Goal: Task Accomplishment & Management: Complete application form

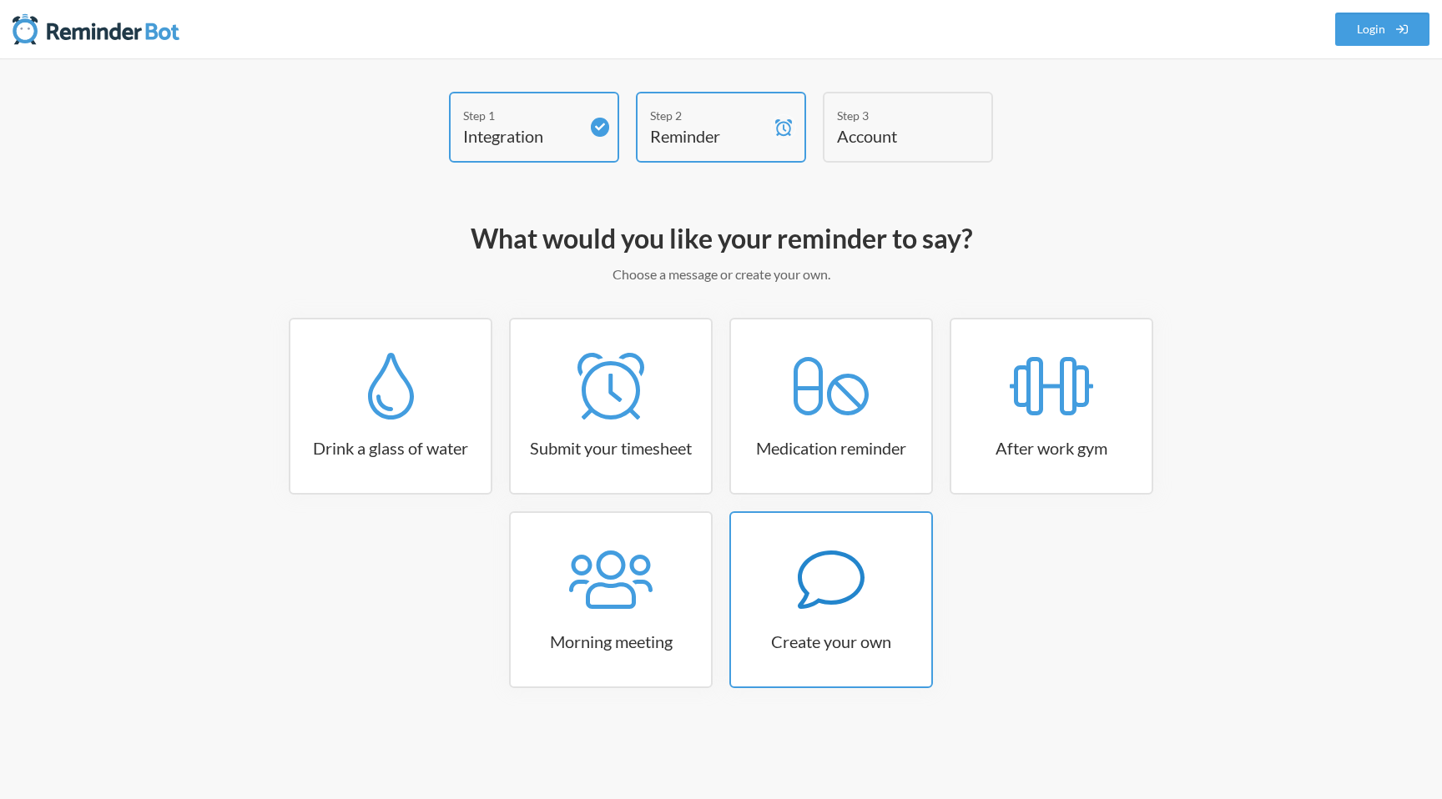
click at [812, 558] on icon at bounding box center [831, 580] width 67 height 58
select select "07:30:00"
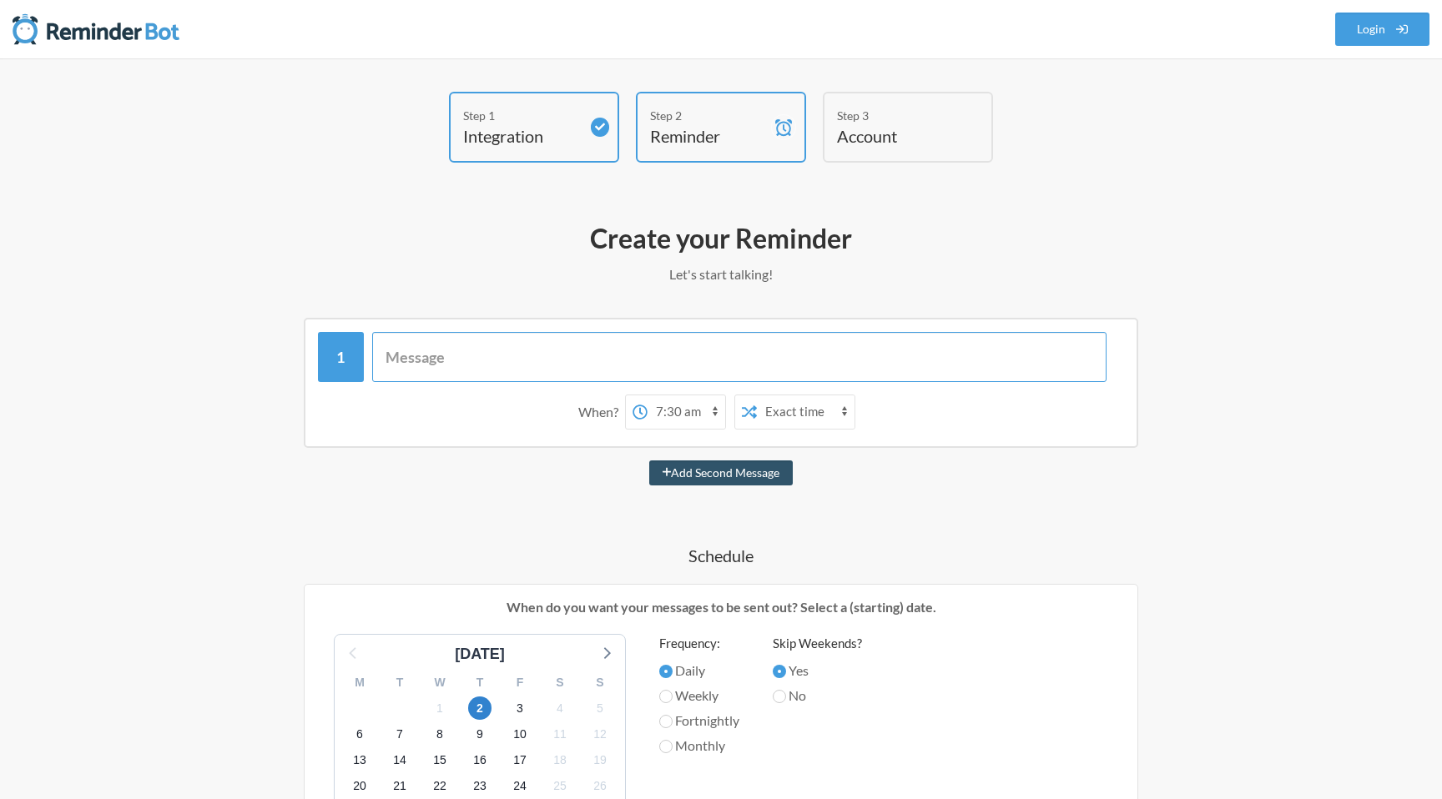
click at [542, 346] on input "text" at bounding box center [739, 357] width 735 height 50
paste input "Prepare and send QU701 Emergency Contacts Report – due 1st (or nearest working …"
type input "Prepare and send QU701 Emergency Contacts Report – due 1st (or nearest working …"
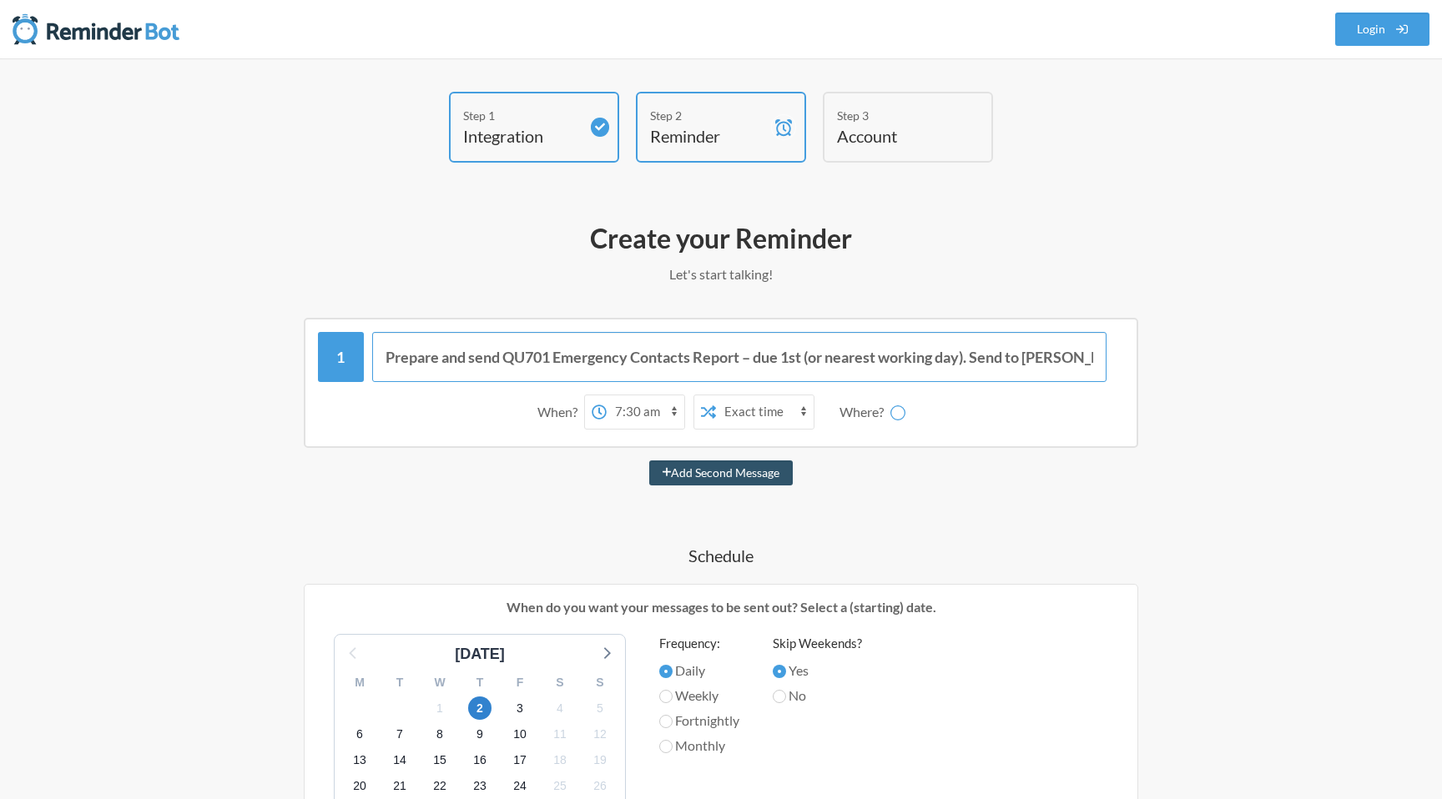
scroll to position [0, 205]
select select "D09GN17JUUE"
type input "Prepare and send QU701 Emergency Contacts Report – due 1st (or nearest working …"
click at [683, 404] on select "Exact time Random time" at bounding box center [699, 411] width 98 height 33
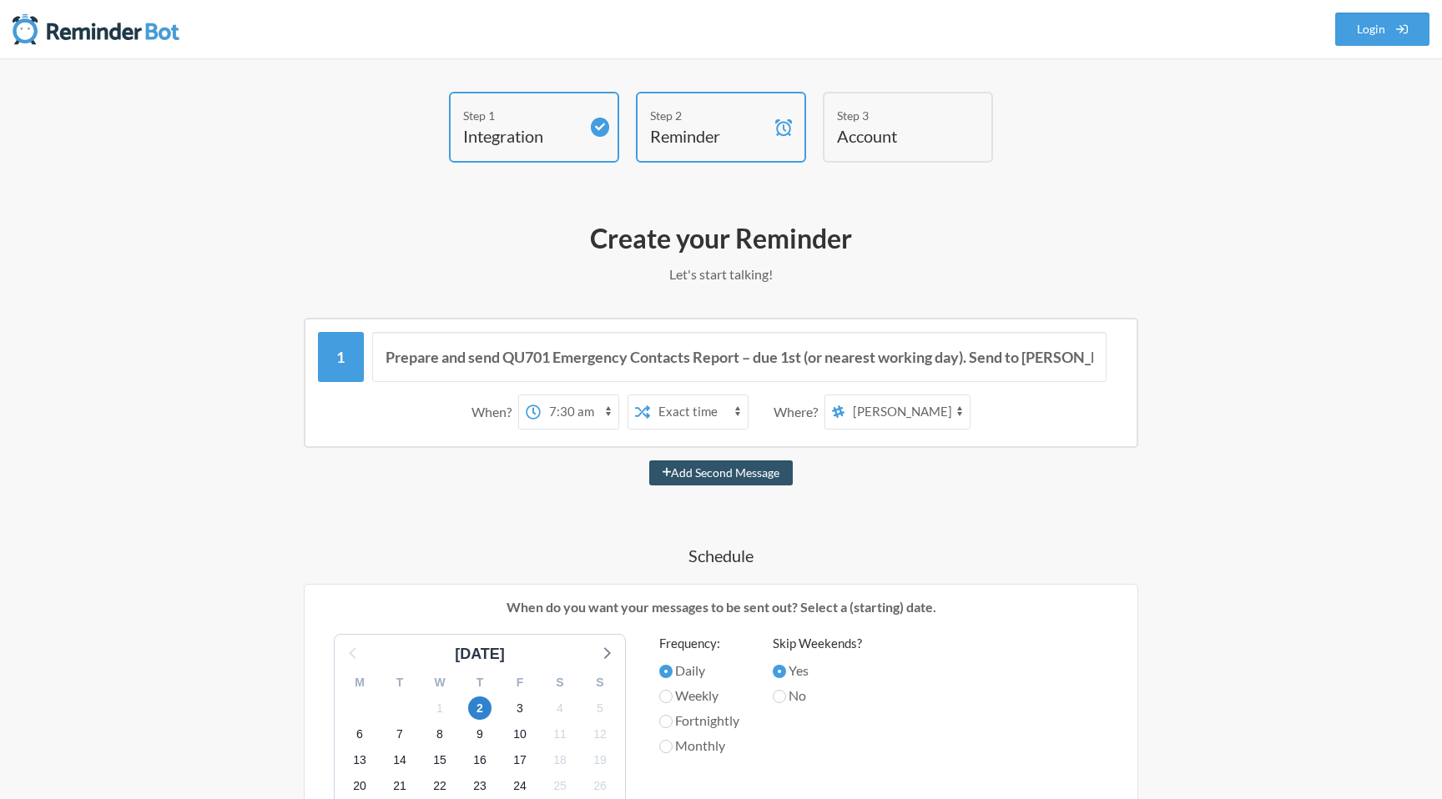
click at [572, 405] on select "12:00 am 12:15 am 12:30 am 12:45 am 1:00 am 1:15 am 1:30 am 1:45 am 2:00 am 2:1…" at bounding box center [580, 411] width 78 height 33
select select "09:00:00"
click at [541, 395] on select "12:00 am 12:15 am 12:30 am 12:45 am 1:00 am 1:15 am 1:30 am 1:45 am 2:00 am 2:1…" at bounding box center [580, 411] width 78 height 33
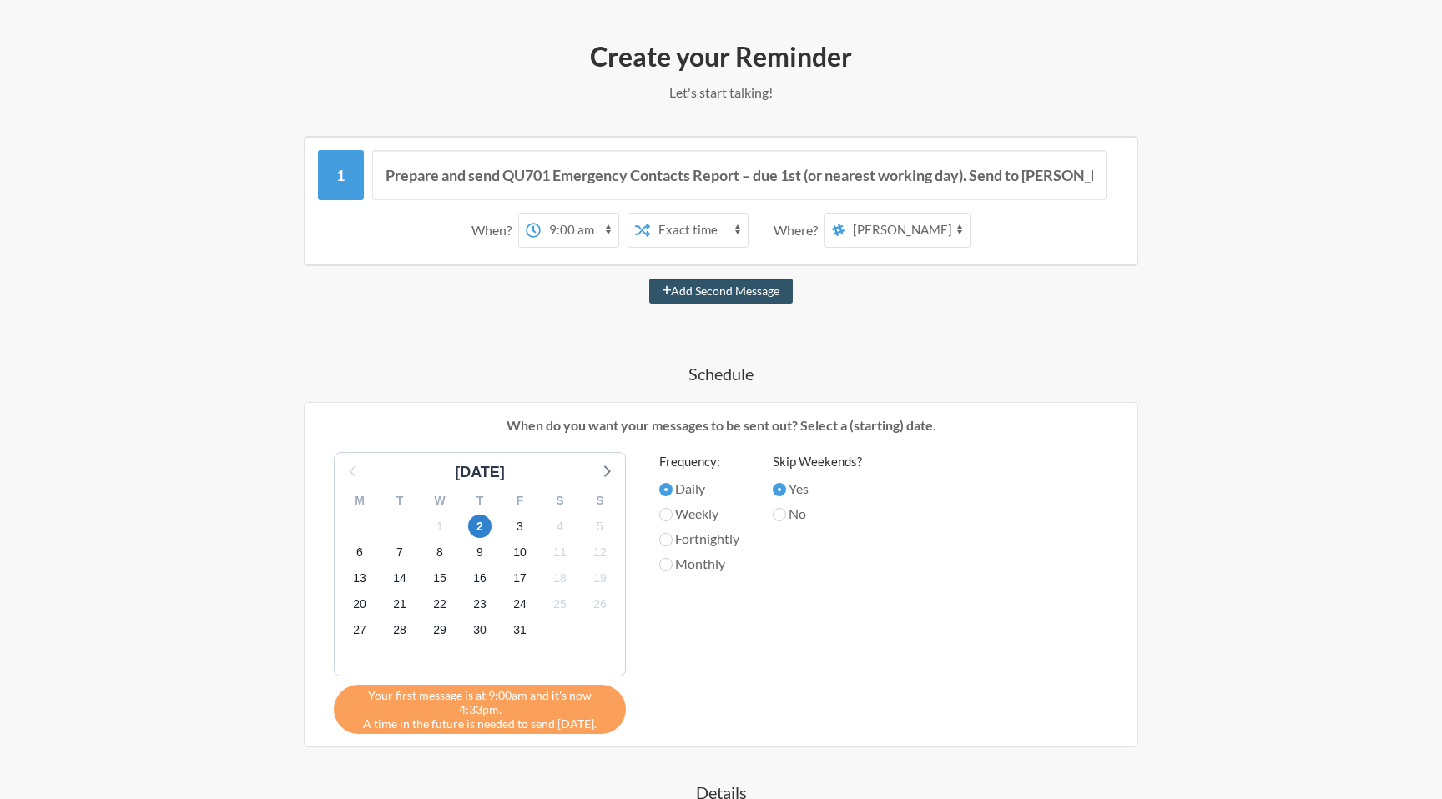
scroll to position [192, 0]
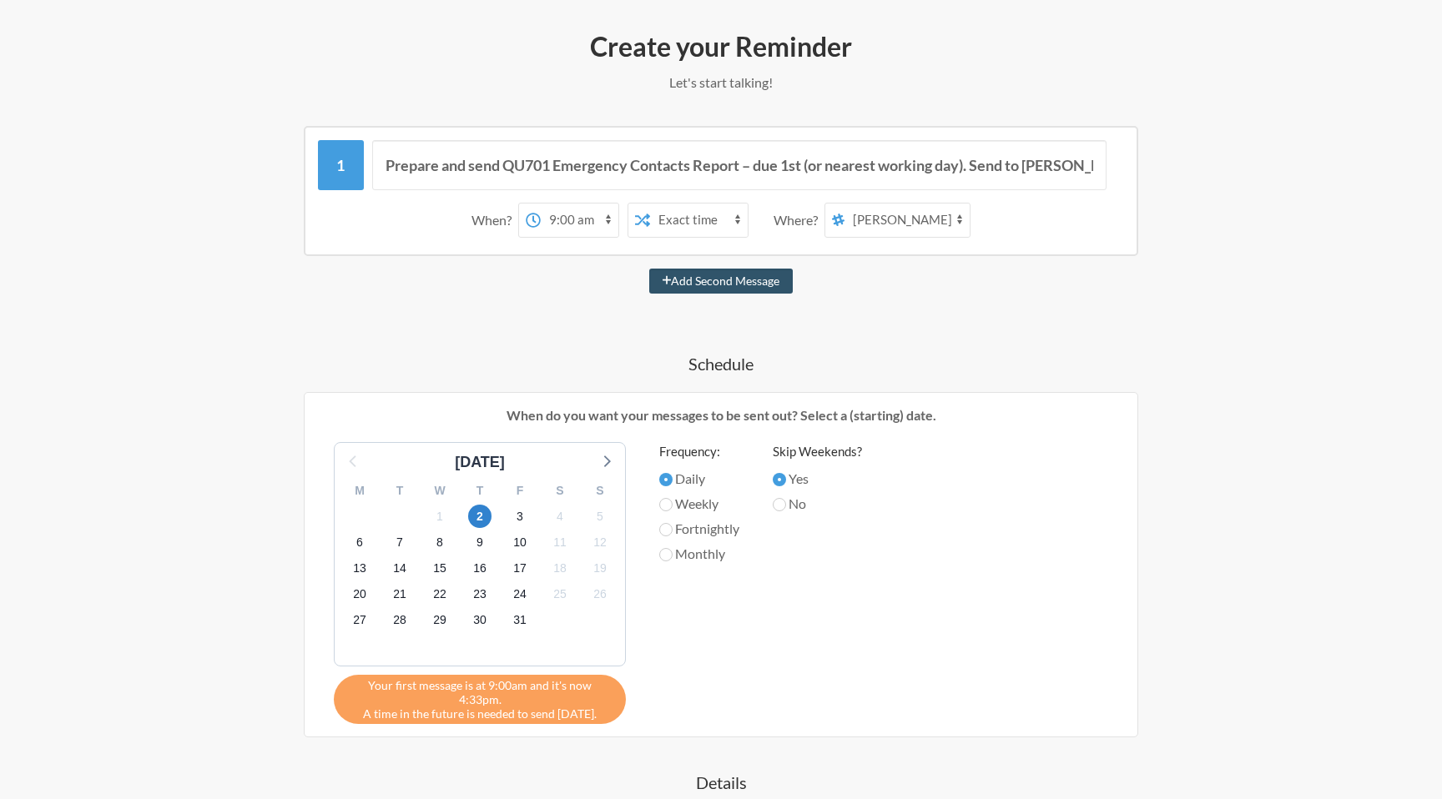
click at [698, 544] on label "Monthly" at bounding box center [699, 554] width 80 height 20
click at [672, 548] on input "Monthly" at bounding box center [665, 554] width 13 height 13
radio input "true"
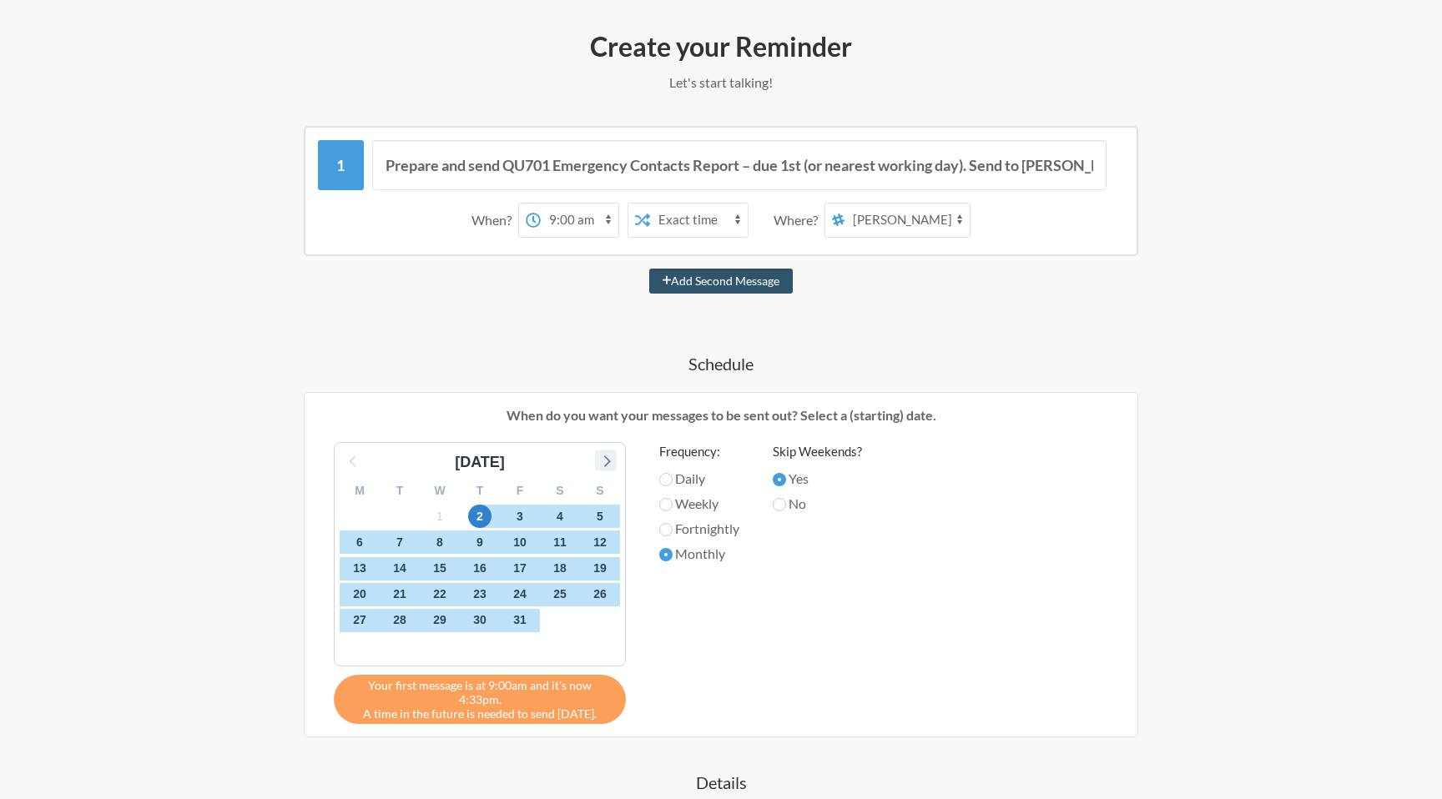
click at [595, 466] on icon at bounding box center [606, 461] width 22 height 22
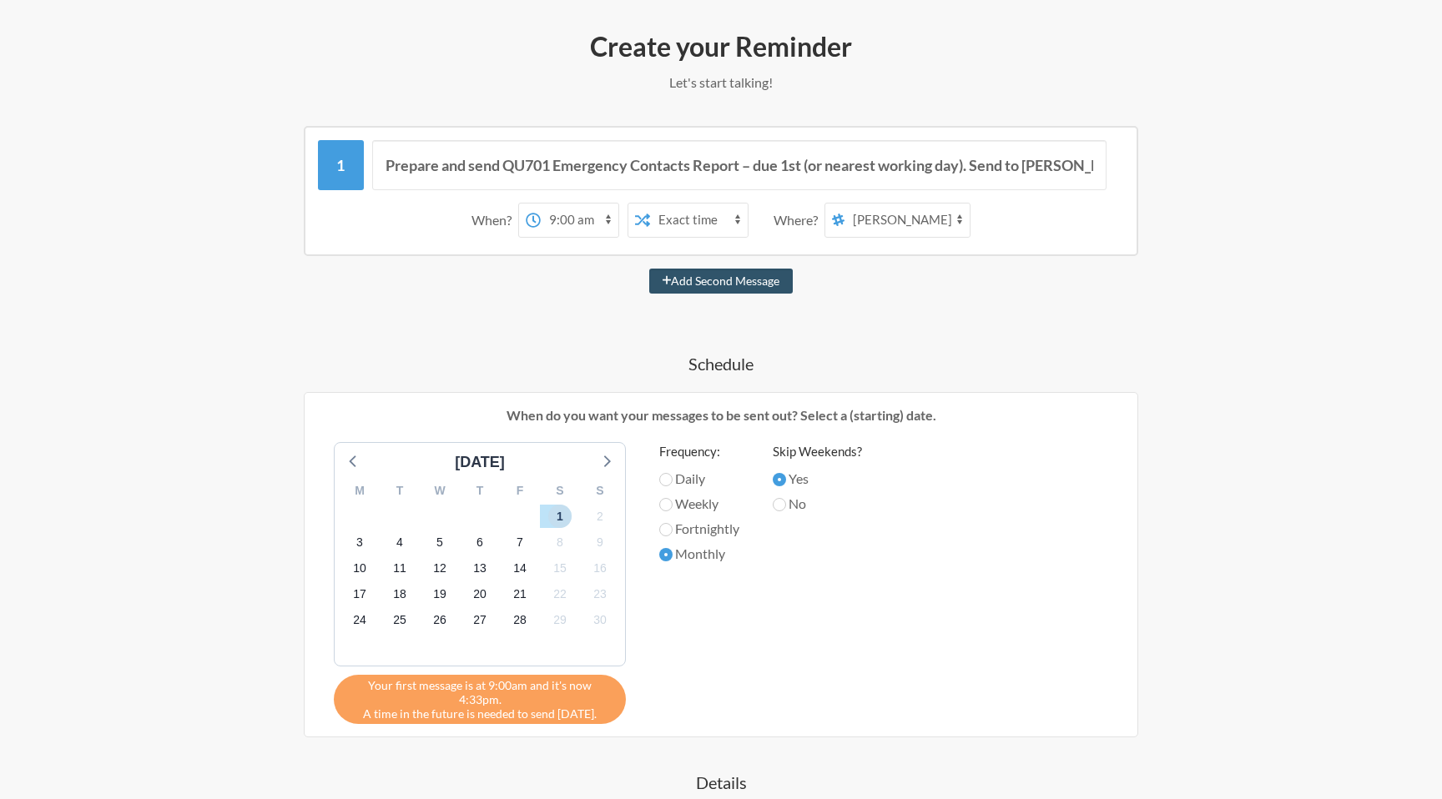
click at [555, 514] on span "1" at bounding box center [559, 516] width 23 height 23
click at [790, 507] on label "No" at bounding box center [816, 504] width 89 height 20
click at [786, 507] on input "No" at bounding box center [778, 504] width 13 height 13
radio input "true"
click at [551, 519] on span "1" at bounding box center [559, 516] width 23 height 23
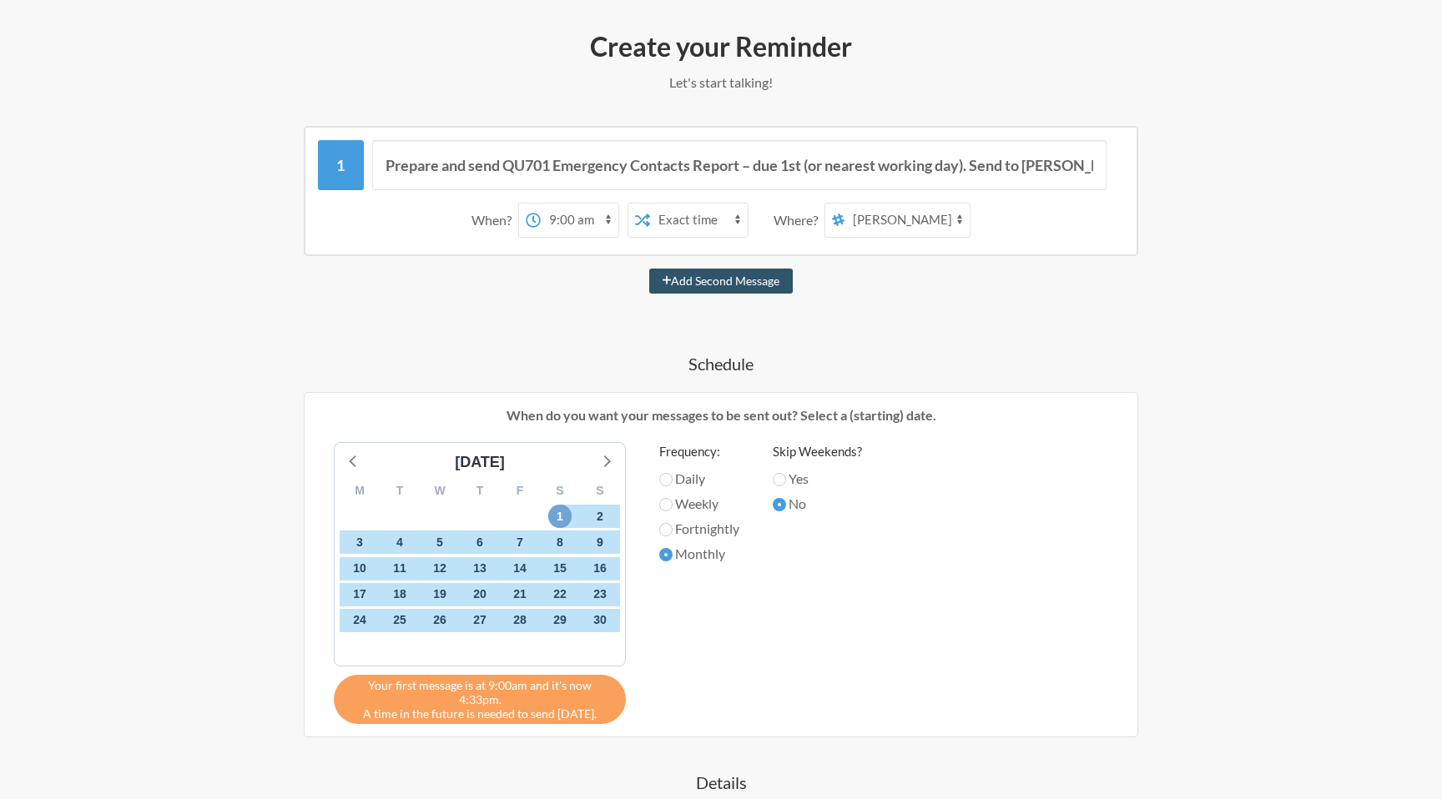
click at [559, 514] on span "1" at bounding box center [559, 516] width 23 height 23
click at [604, 468] on icon at bounding box center [606, 461] width 22 height 22
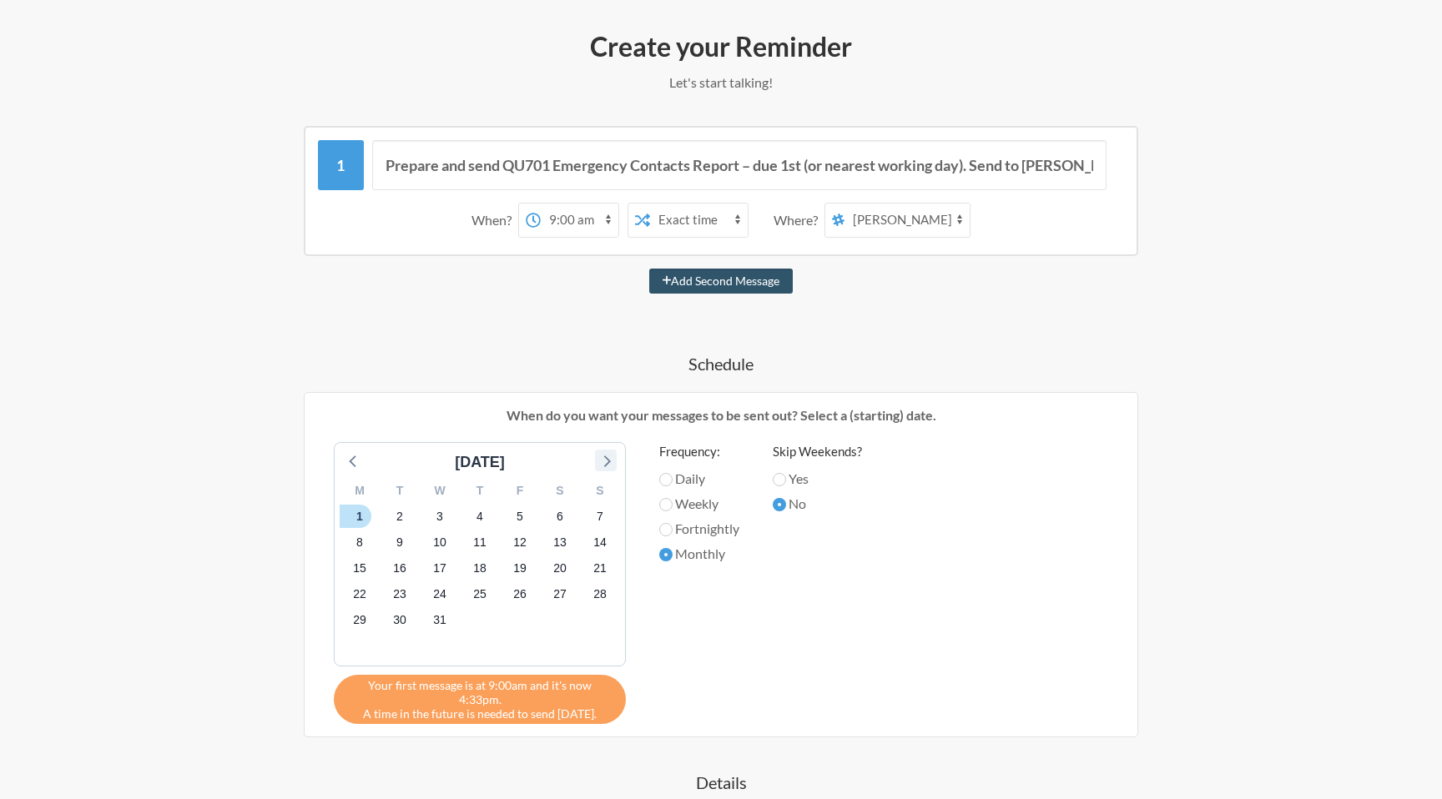
click at [604, 468] on icon at bounding box center [606, 461] width 22 height 22
click at [351, 463] on icon at bounding box center [352, 461] width 7 height 12
click at [351, 465] on icon at bounding box center [354, 461] width 22 height 22
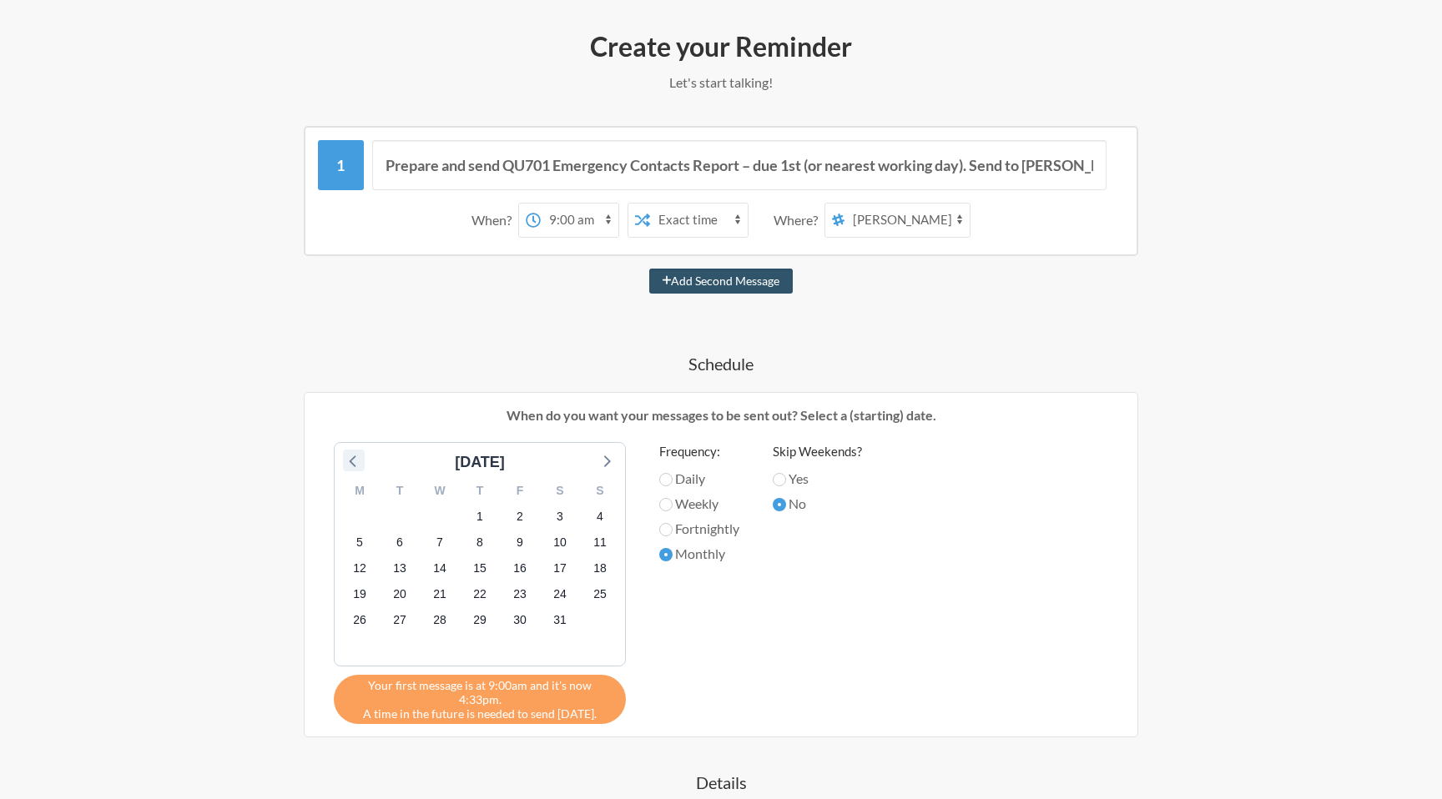
click at [351, 465] on icon at bounding box center [354, 461] width 22 height 22
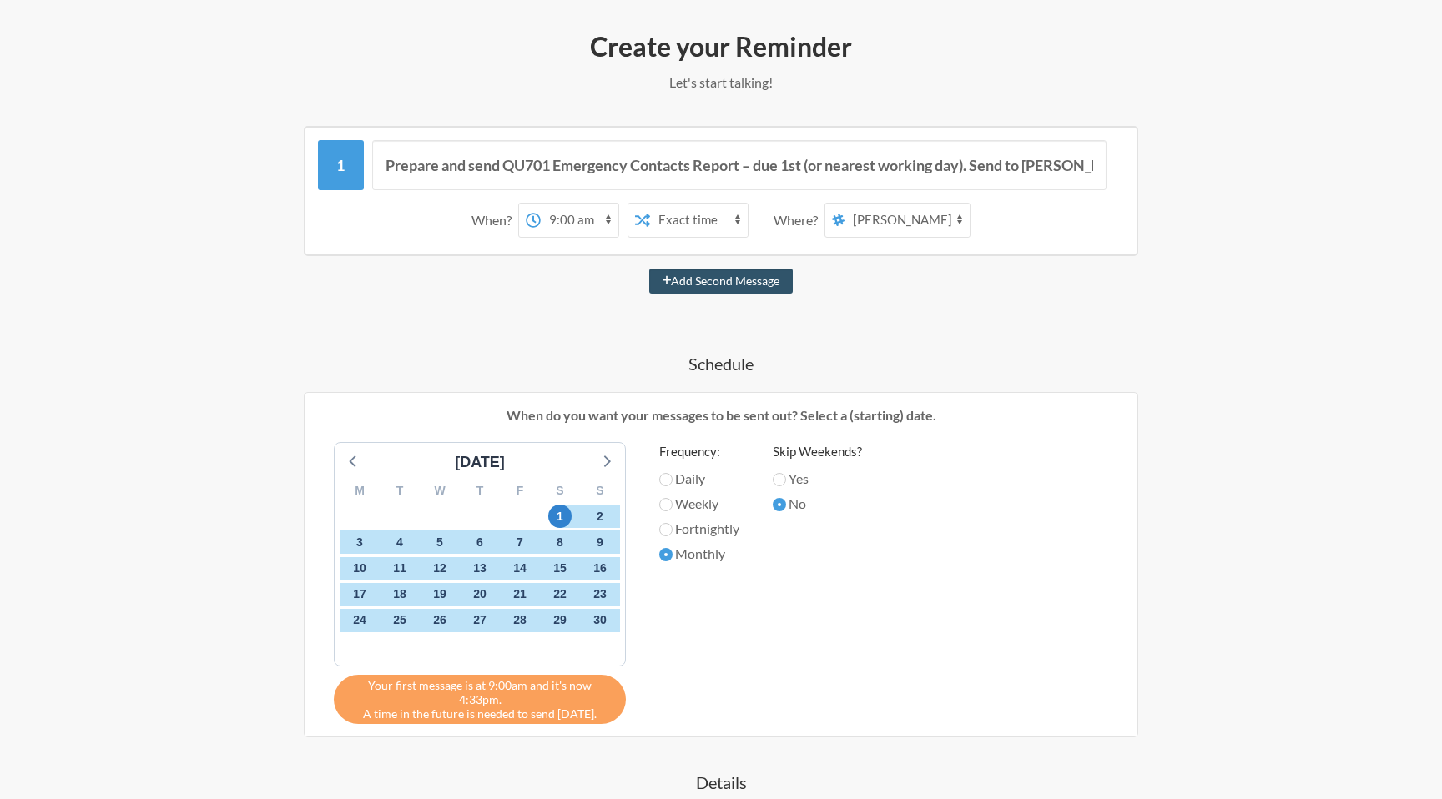
click at [789, 481] on label "Yes" at bounding box center [816, 479] width 89 height 20
click at [786, 481] on input "Yes" at bounding box center [778, 479] width 13 height 13
radio input "true"
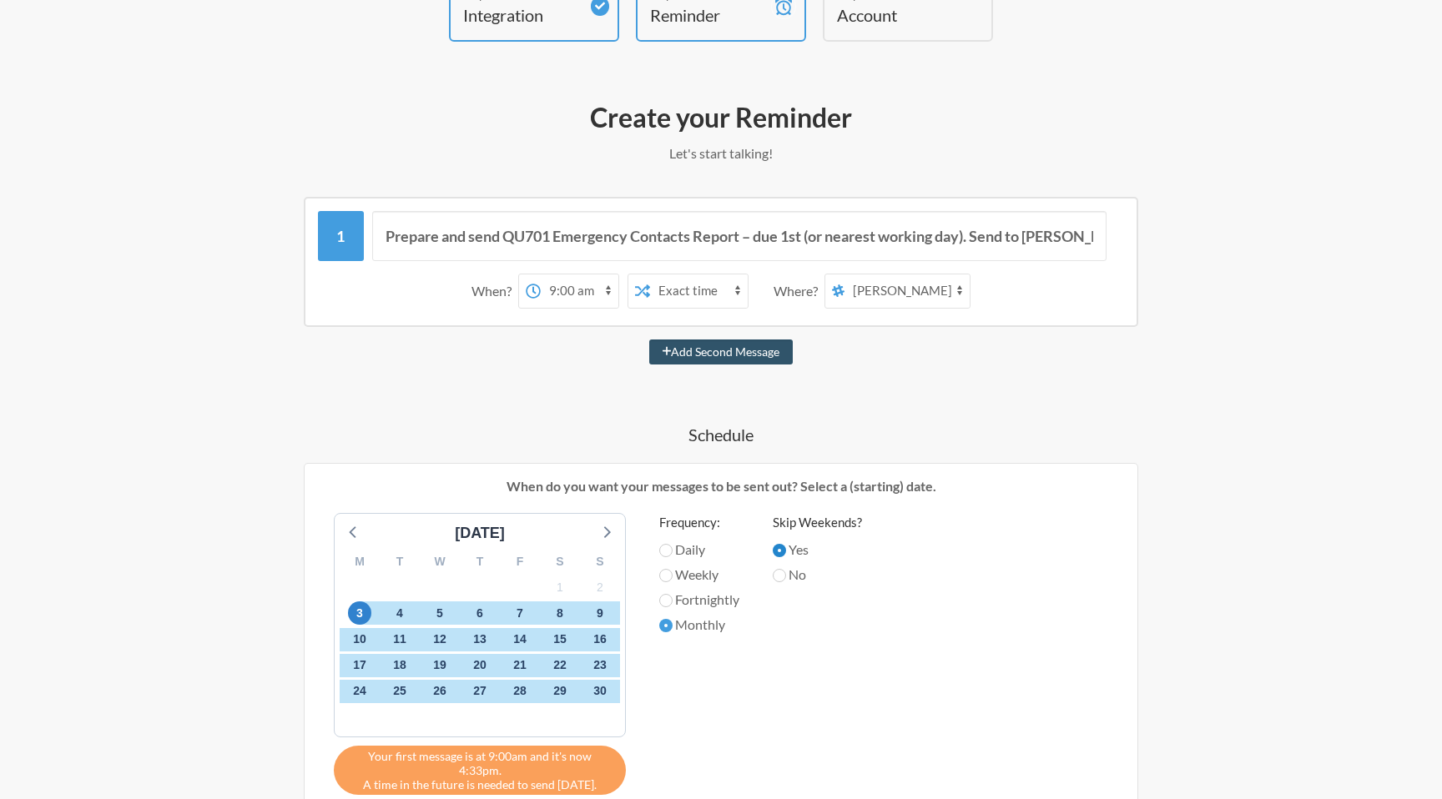
scroll to position [114, 0]
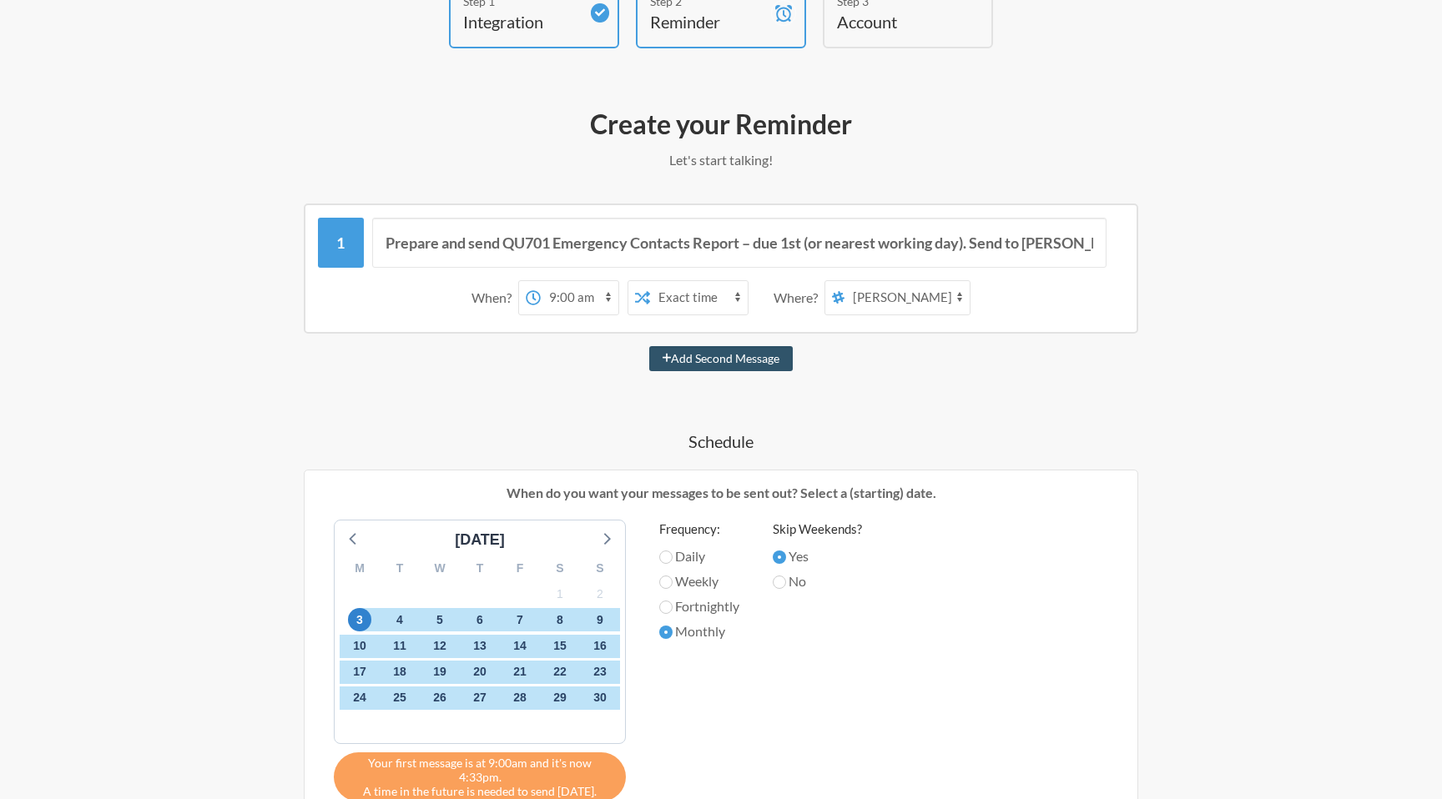
click at [851, 294] on select "general dev random smaract-developments office-related qunote-release-testing o…" at bounding box center [906, 297] width 125 height 33
select select "C08NXEHJPU6"
click at [845, 281] on select "general dev random smaract-developments office-related qunote-release-testing o…" at bounding box center [906, 297] width 125 height 33
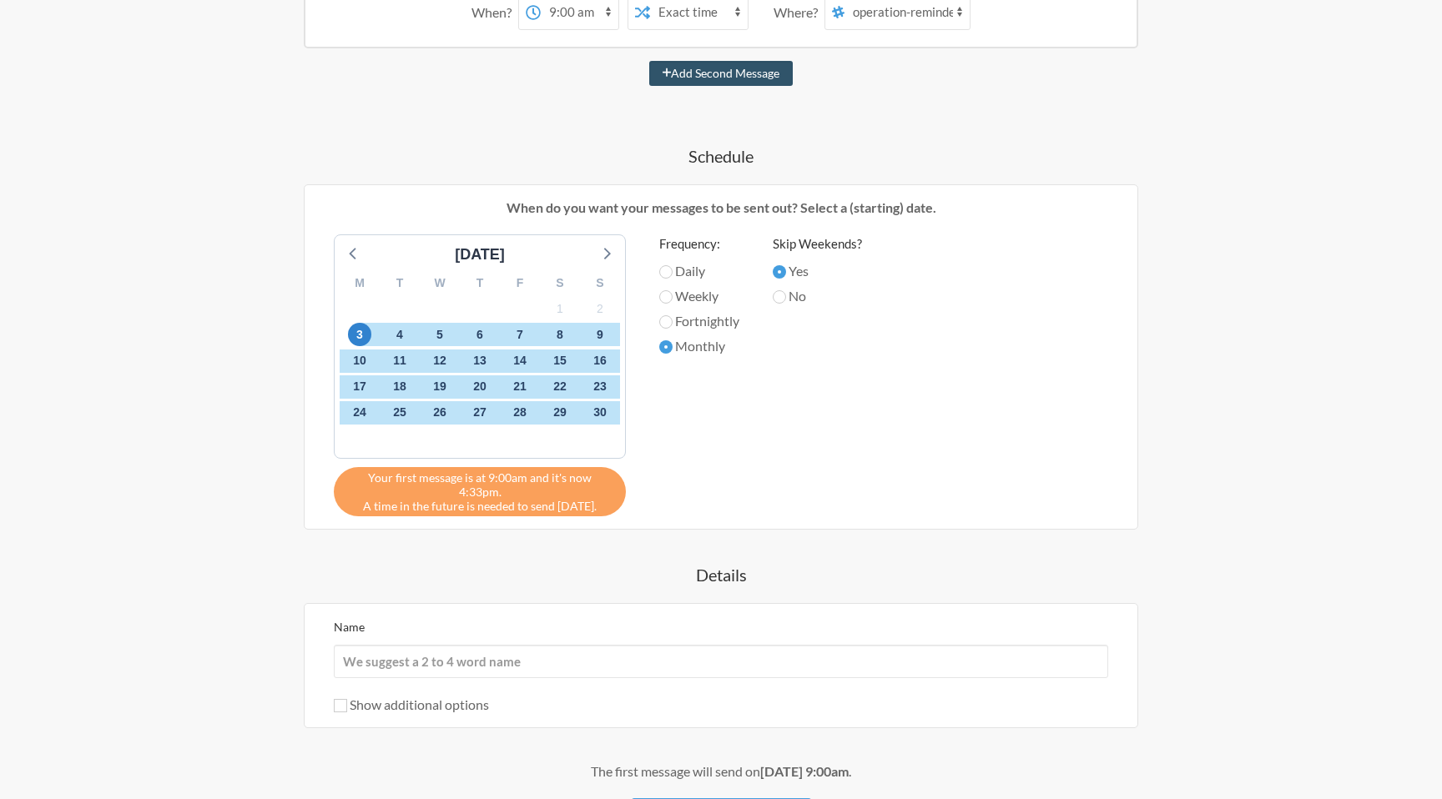
scroll to position [530, 0]
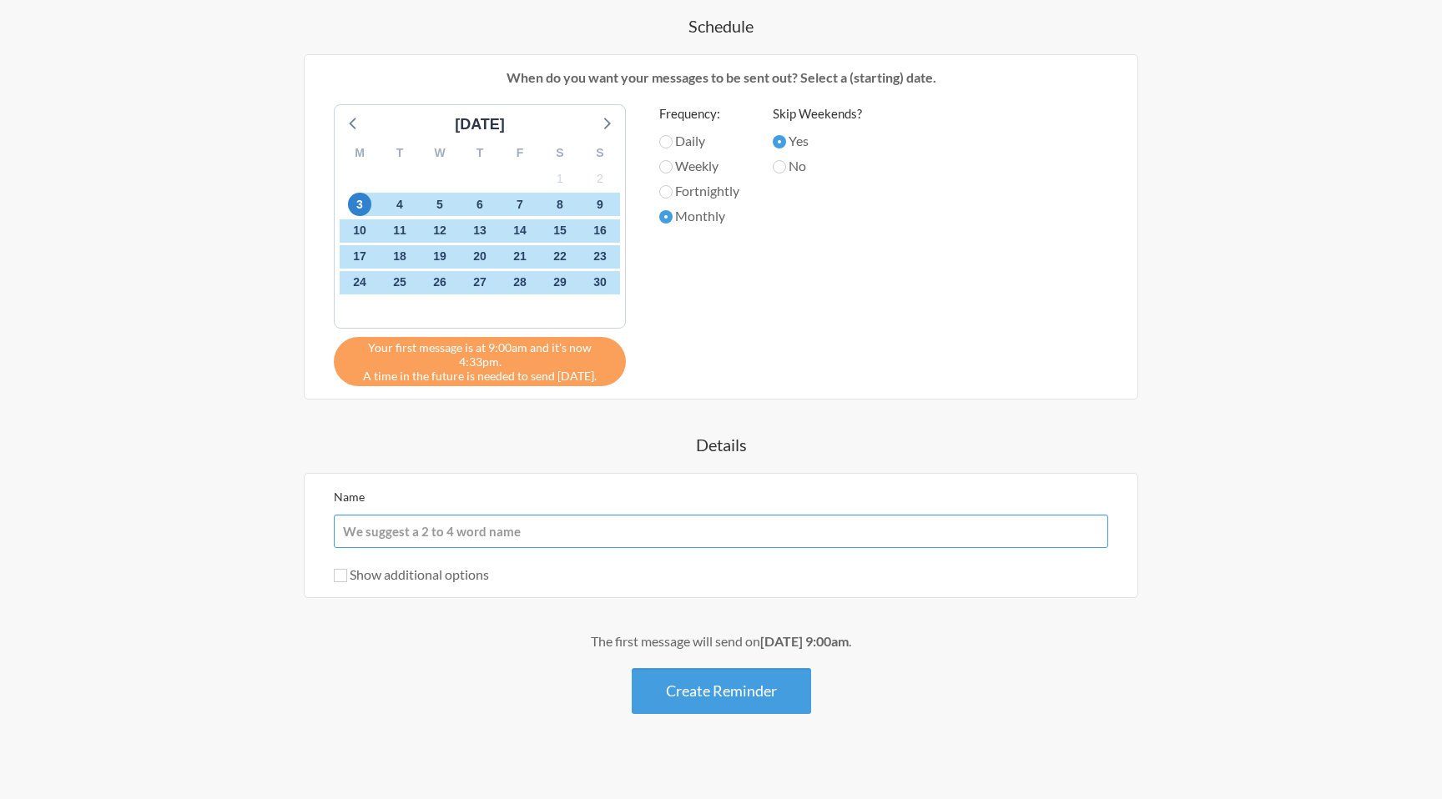
click at [477, 530] on input "Name" at bounding box center [721, 531] width 774 height 33
type input "Emergency contacts report - Head First"
click at [734, 433] on h4 "Details" at bounding box center [721, 444] width 968 height 23
click at [697, 679] on button "Create Reminder" at bounding box center [721, 691] width 179 height 46
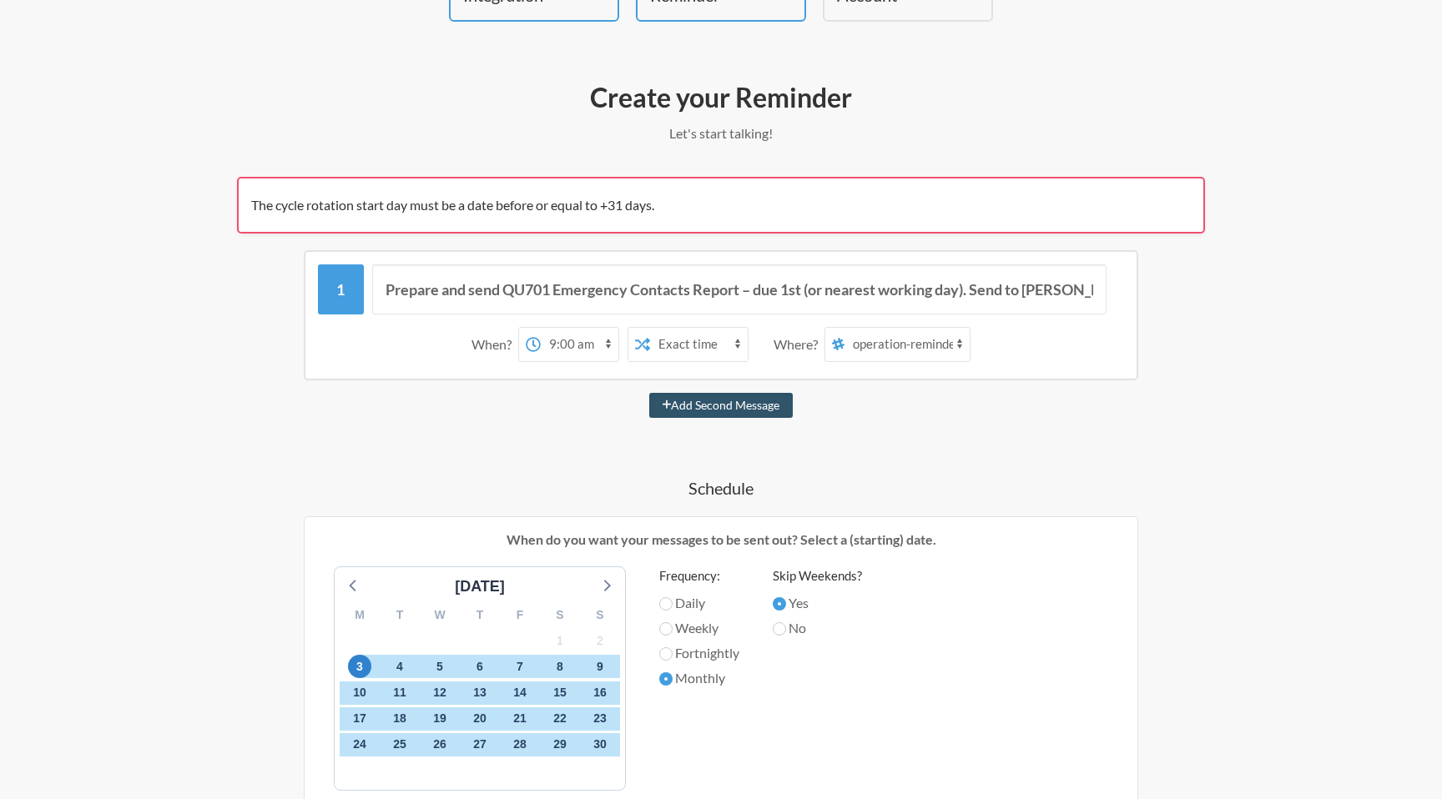
scroll to position [216, 0]
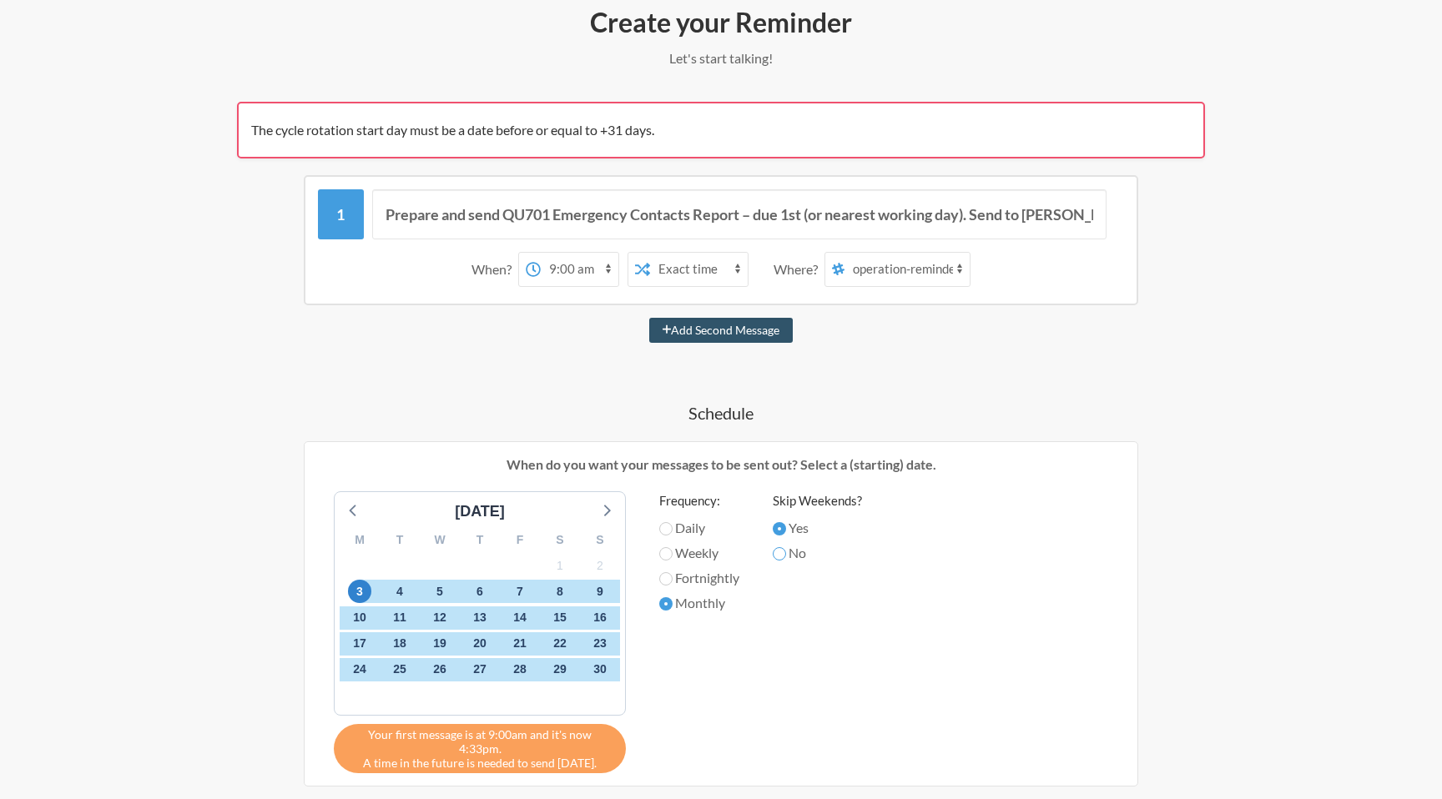
click at [782, 553] on input "No" at bounding box center [778, 553] width 13 height 13
radio input "true"
click at [563, 567] on span "1" at bounding box center [559, 565] width 23 height 23
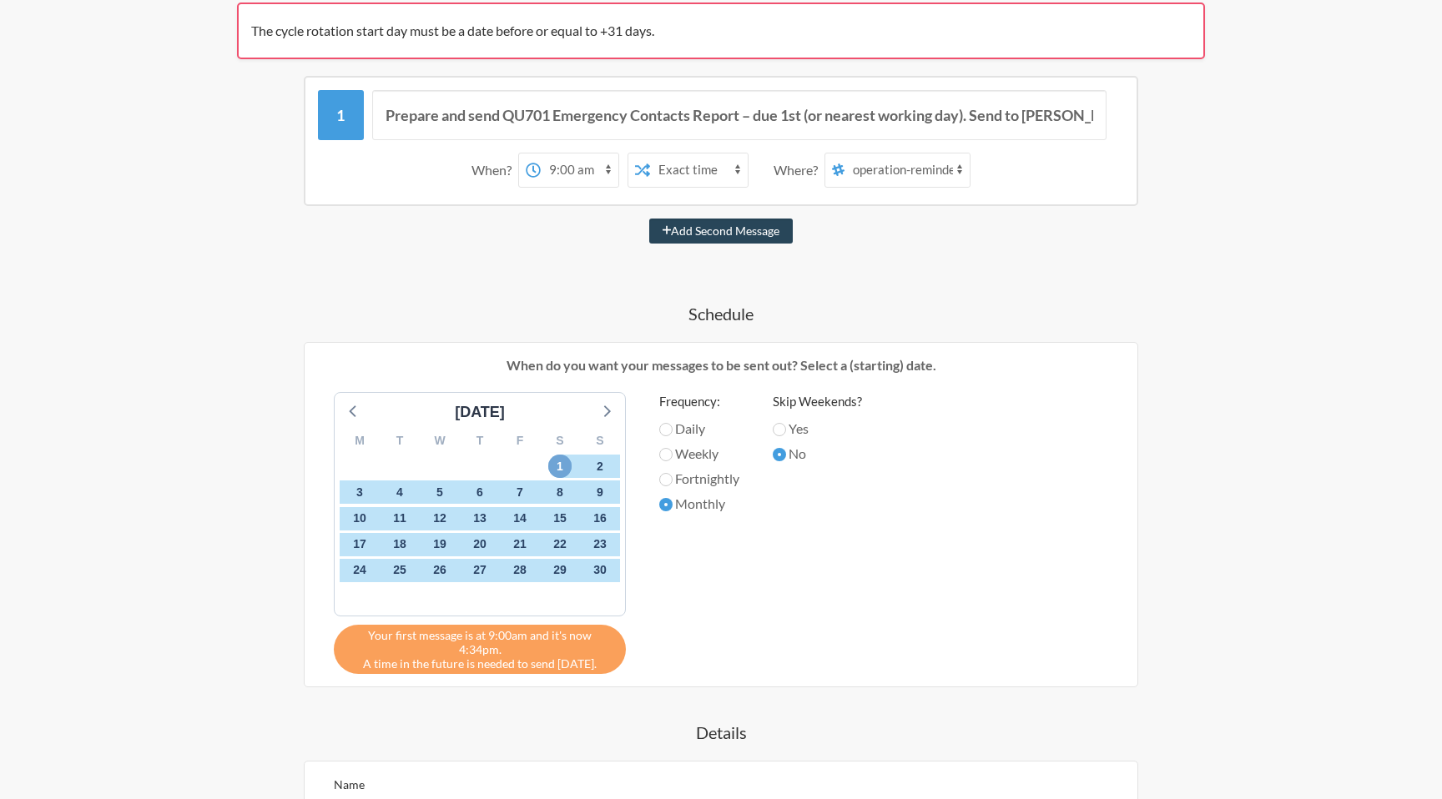
scroll to position [603, 0]
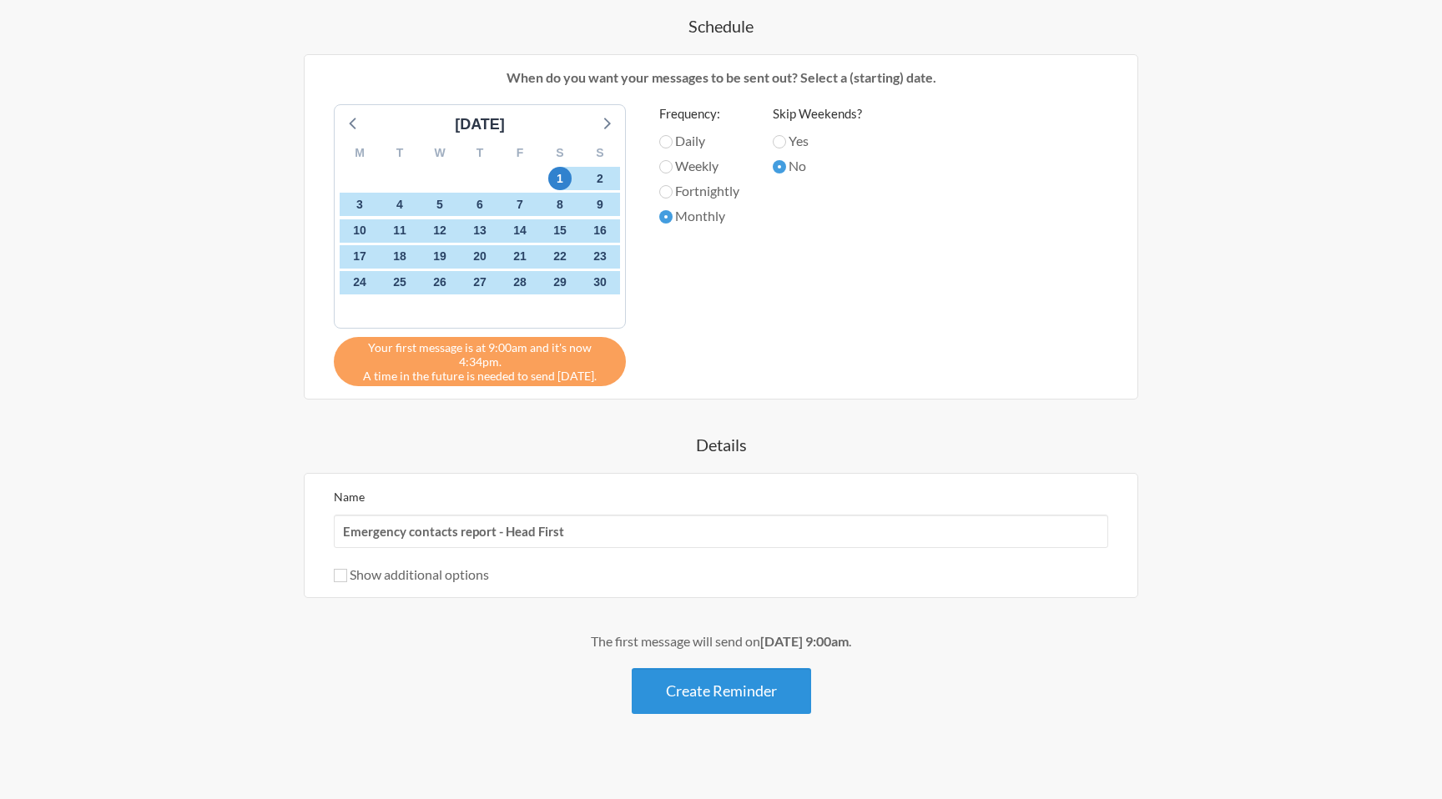
click at [710, 689] on button "Create Reminder" at bounding box center [721, 691] width 179 height 46
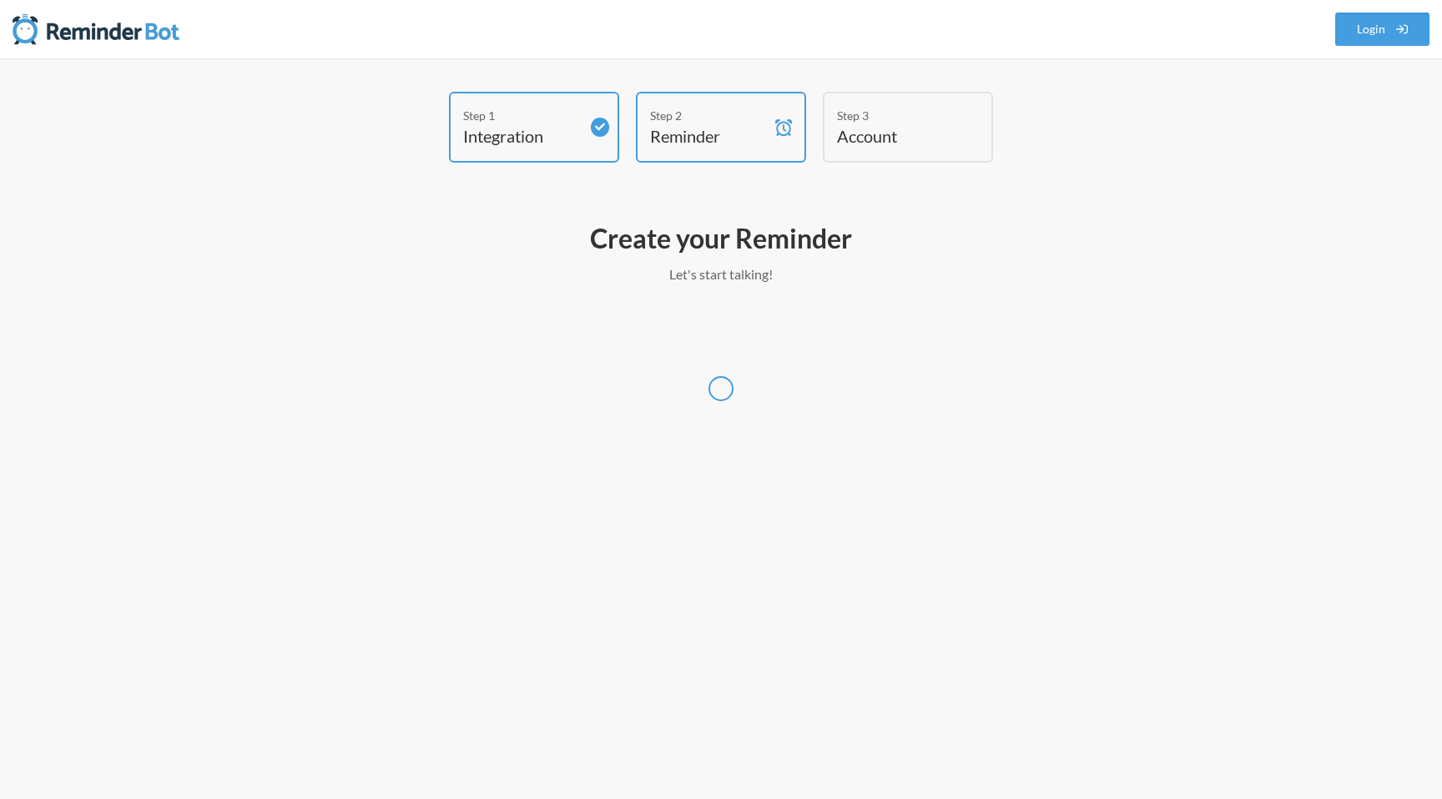
scroll to position [0, 0]
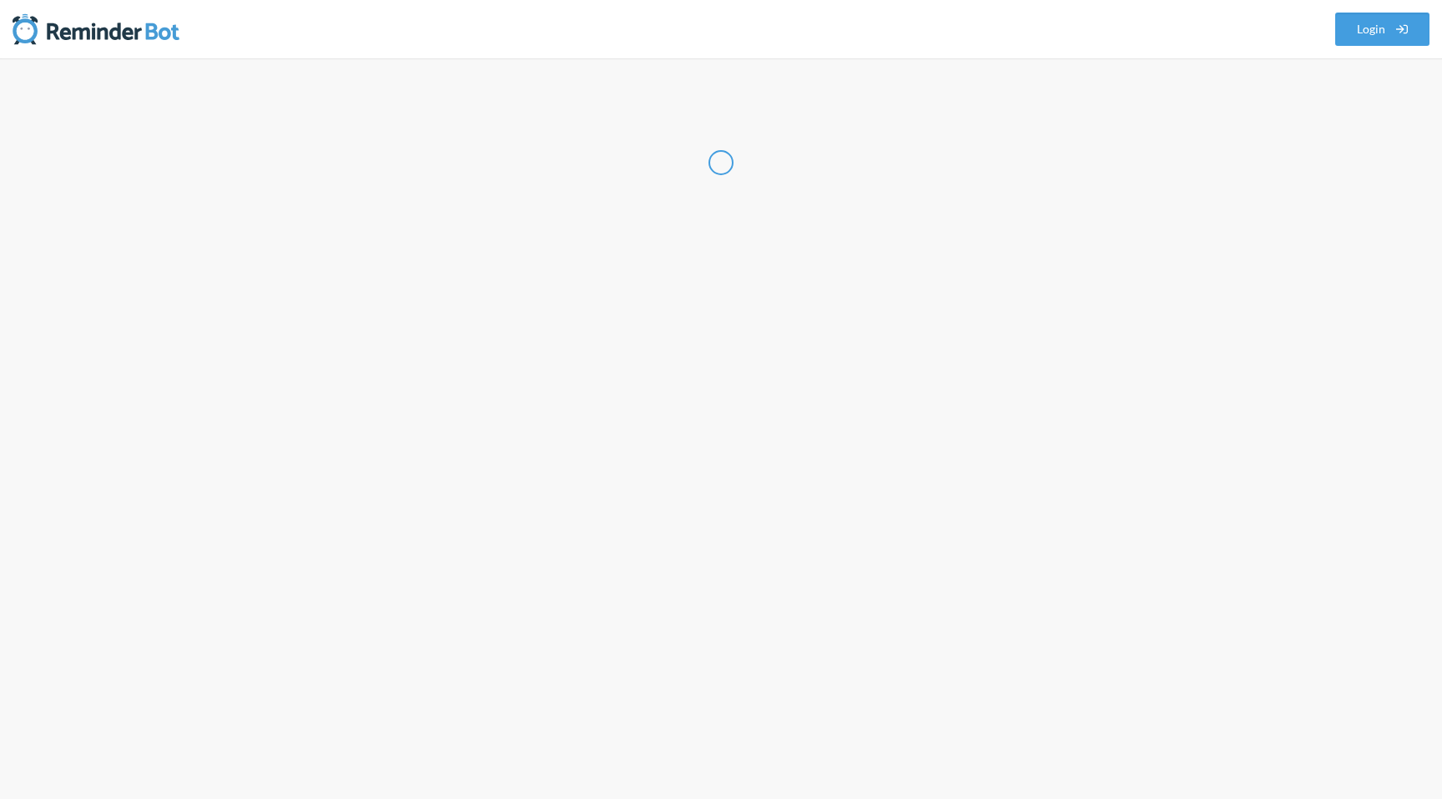
select select "GB"
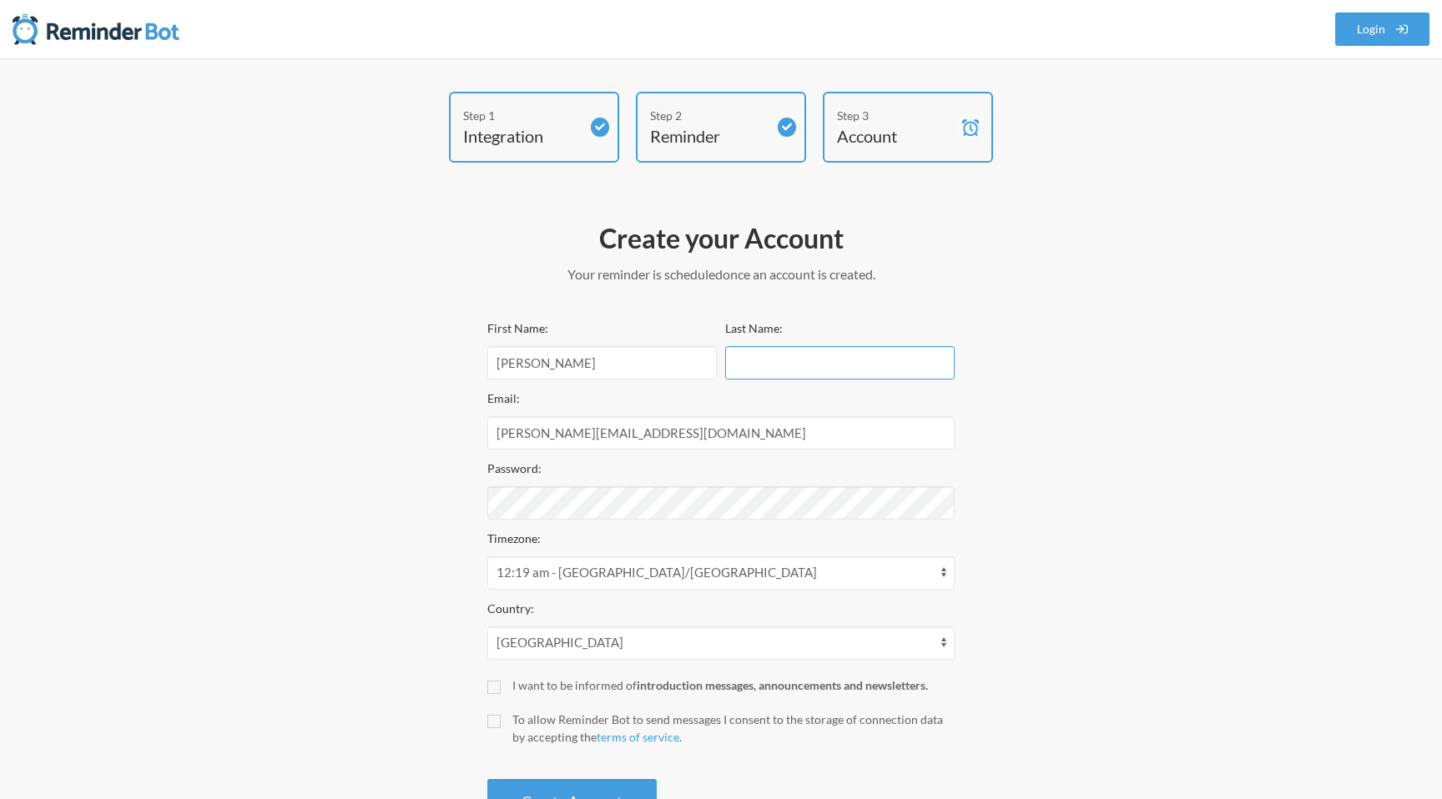
click at [772, 372] on input "Last Name:" at bounding box center [839, 362] width 229 height 33
type input "[PERSON_NAME]"
click at [425, 221] on div "Step 1 Integration Step 2 Reminder Step 3 Account Create your Account Your remi…" at bounding box center [720, 463] width 1001 height 742
click at [404, 245] on div "Step 1 Integration Step 2 Reminder Step 3 Account Create your Account Your remi…" at bounding box center [720, 463] width 1001 height 742
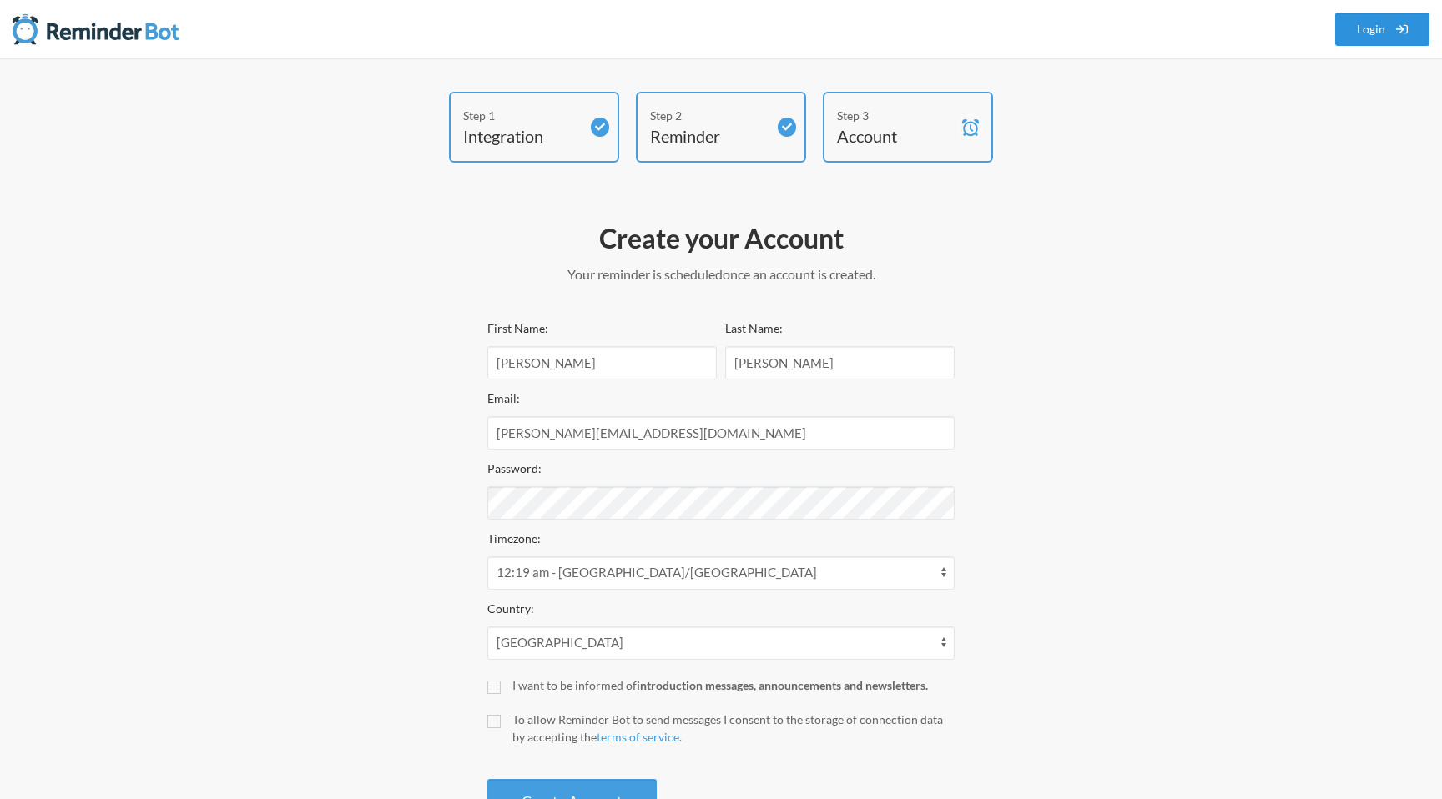
click at [1353, 35] on link "Login" at bounding box center [1382, 29] width 95 height 33
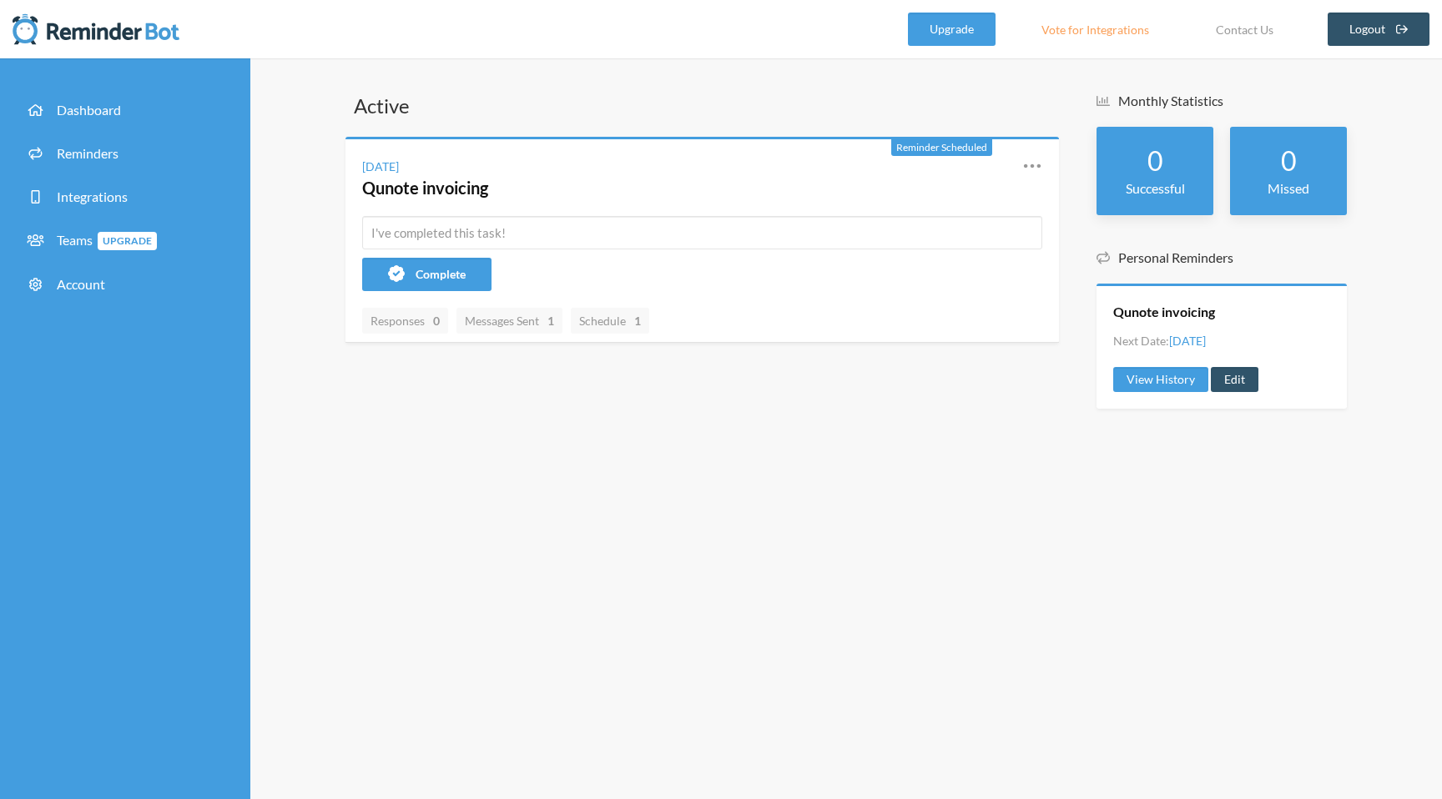
click at [1136, 174] on div "0 Successful" at bounding box center [1154, 171] width 117 height 88
drag, startPoint x: 1191, startPoint y: 192, endPoint x: 1122, endPoint y: 155, distance: 78.4
click at [1122, 155] on div "0 Successful" at bounding box center [1154, 171] width 117 height 88
click at [1300, 212] on div "0 Missed" at bounding box center [1288, 171] width 117 height 88
click at [139, 159] on link "Reminders" at bounding box center [125, 153] width 225 height 37
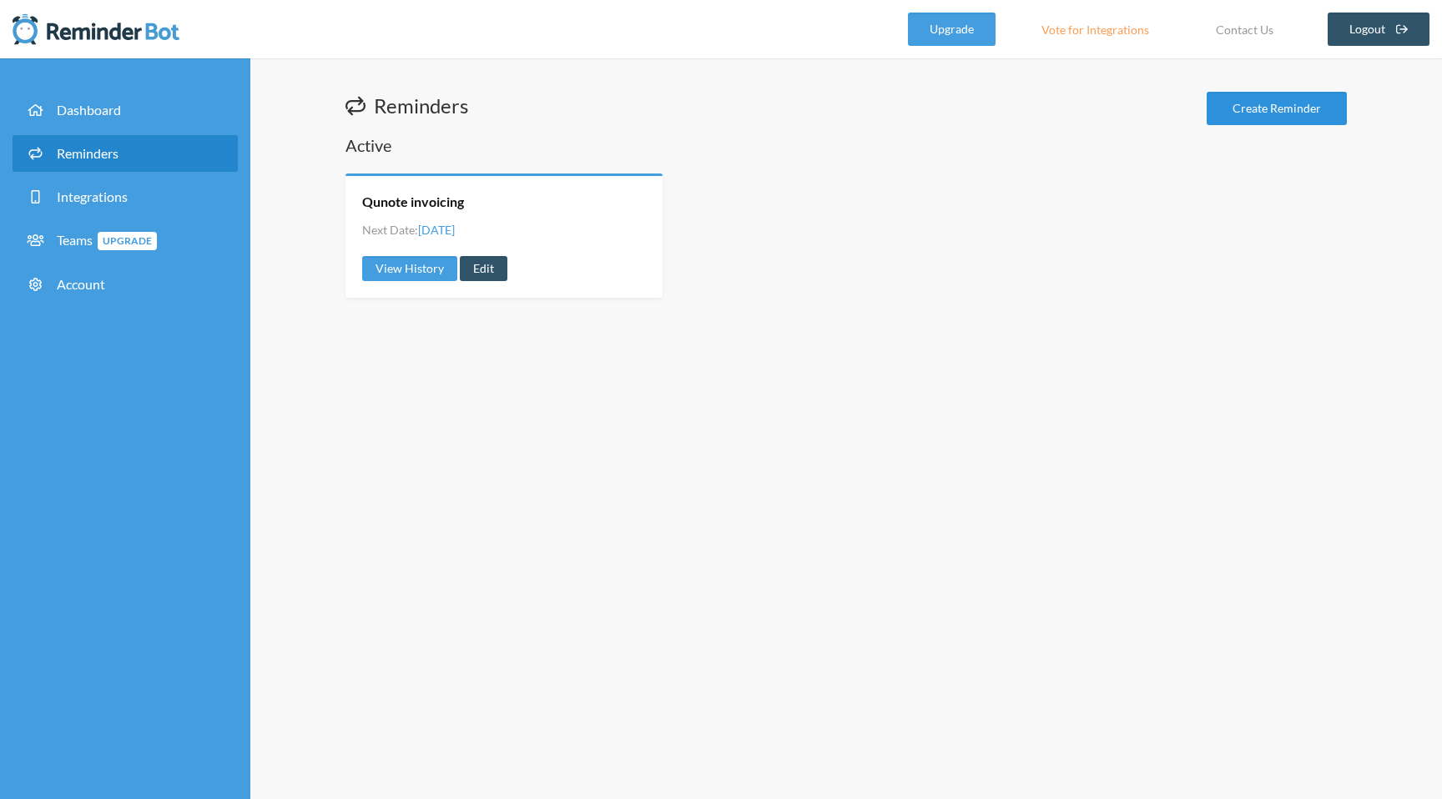
click at [1220, 123] on link "Create Reminder" at bounding box center [1276, 108] width 140 height 33
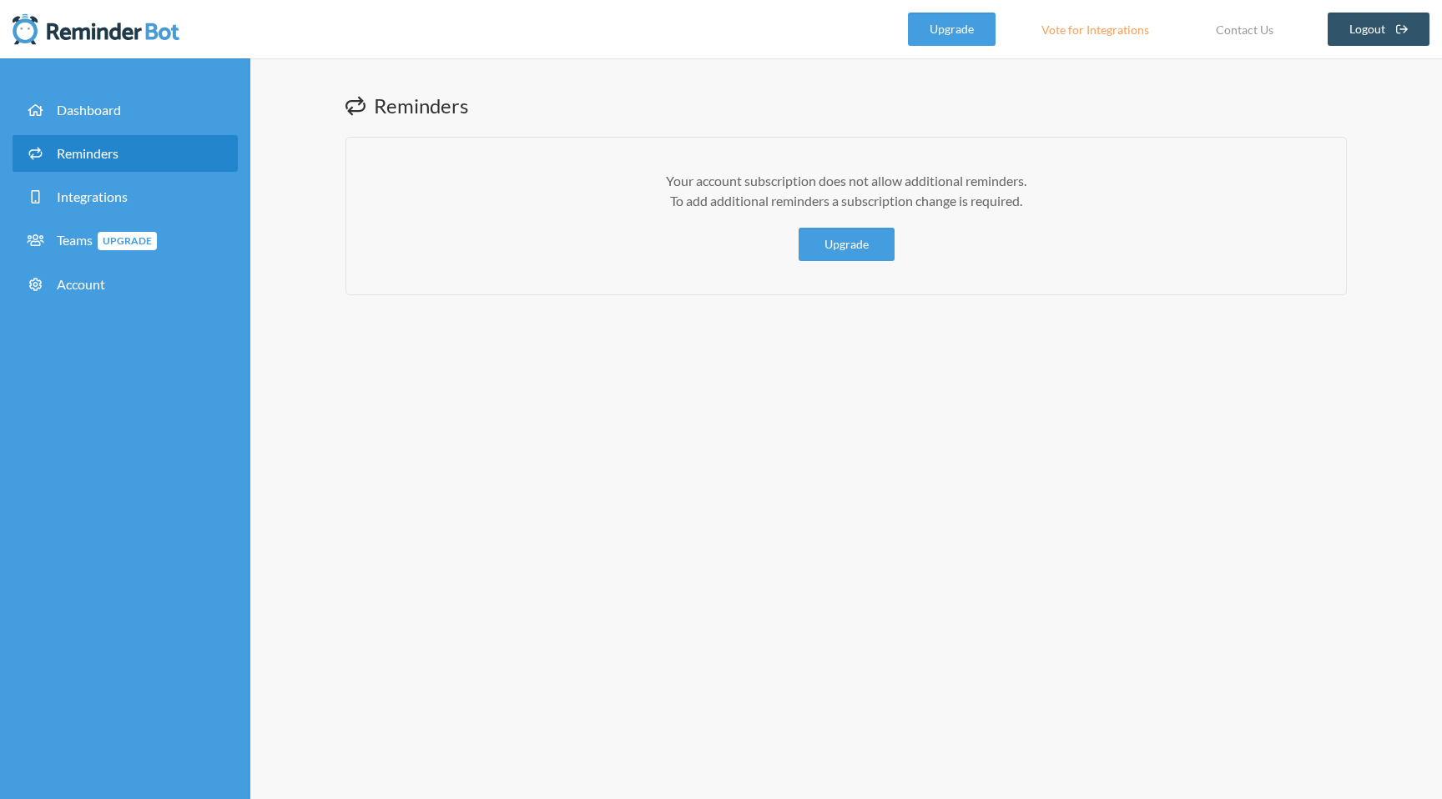
click at [557, 204] on p "Your account subscription does not allow additional reminders. To add additiona…" at bounding box center [846, 191] width 933 height 40
drag, startPoint x: 727, startPoint y: 158, endPoint x: 842, endPoint y: 298, distance: 181.4
click at [842, 298] on div "Reminders Your account subscription does not allow additional reminders. To add…" at bounding box center [845, 428] width 1191 height 741
click at [846, 325] on div "Reminders Your account subscription does not allow additional reminders. To add…" at bounding box center [845, 428] width 1191 height 741
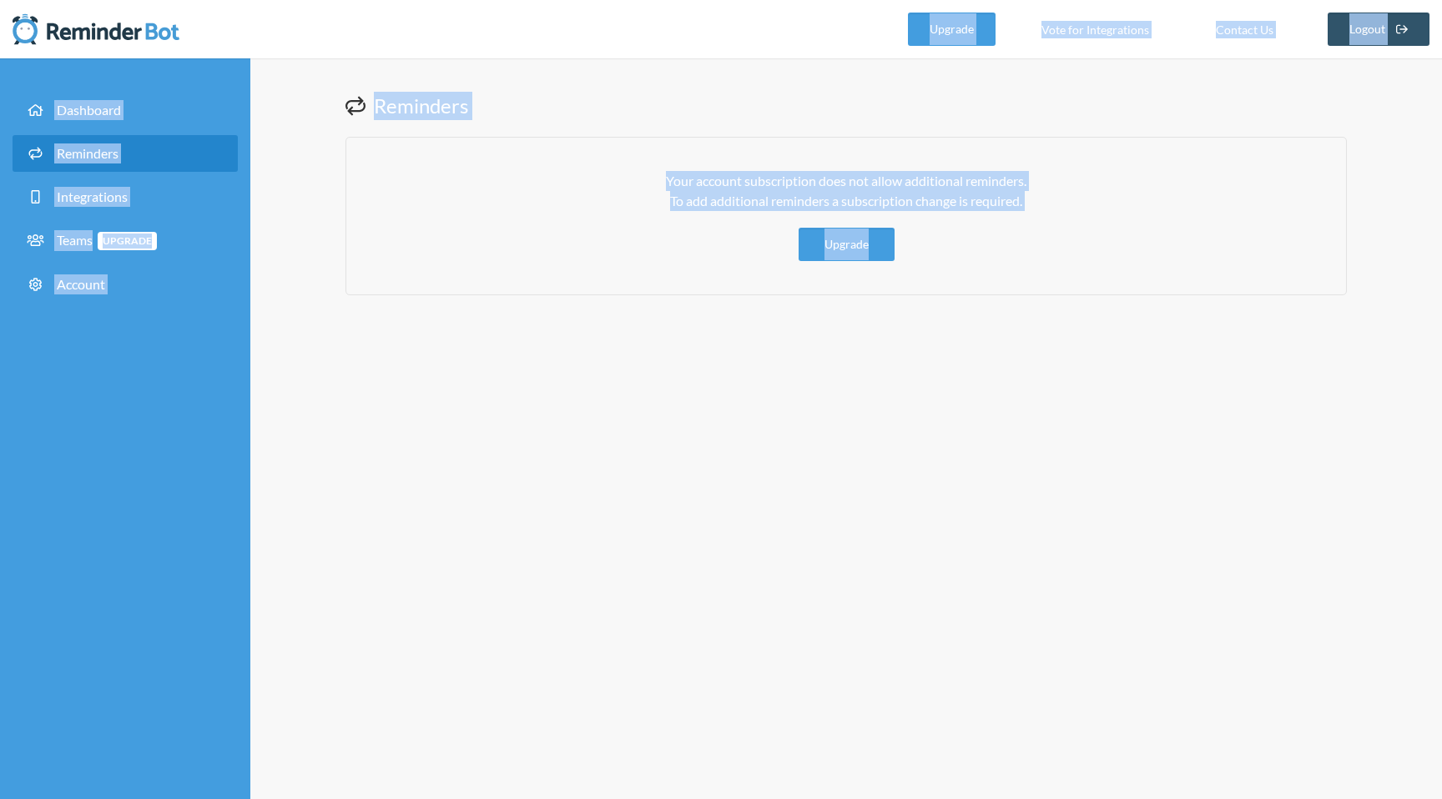
drag, startPoint x: 995, startPoint y: 281, endPoint x: 573, endPoint y: -54, distance: 539.1
click at [573, 0] on html ".uk-navbar-toggle-animate svg>[class*="line-"]{transition:0.2s ease-in-out;tran…" at bounding box center [721, 399] width 1442 height 799
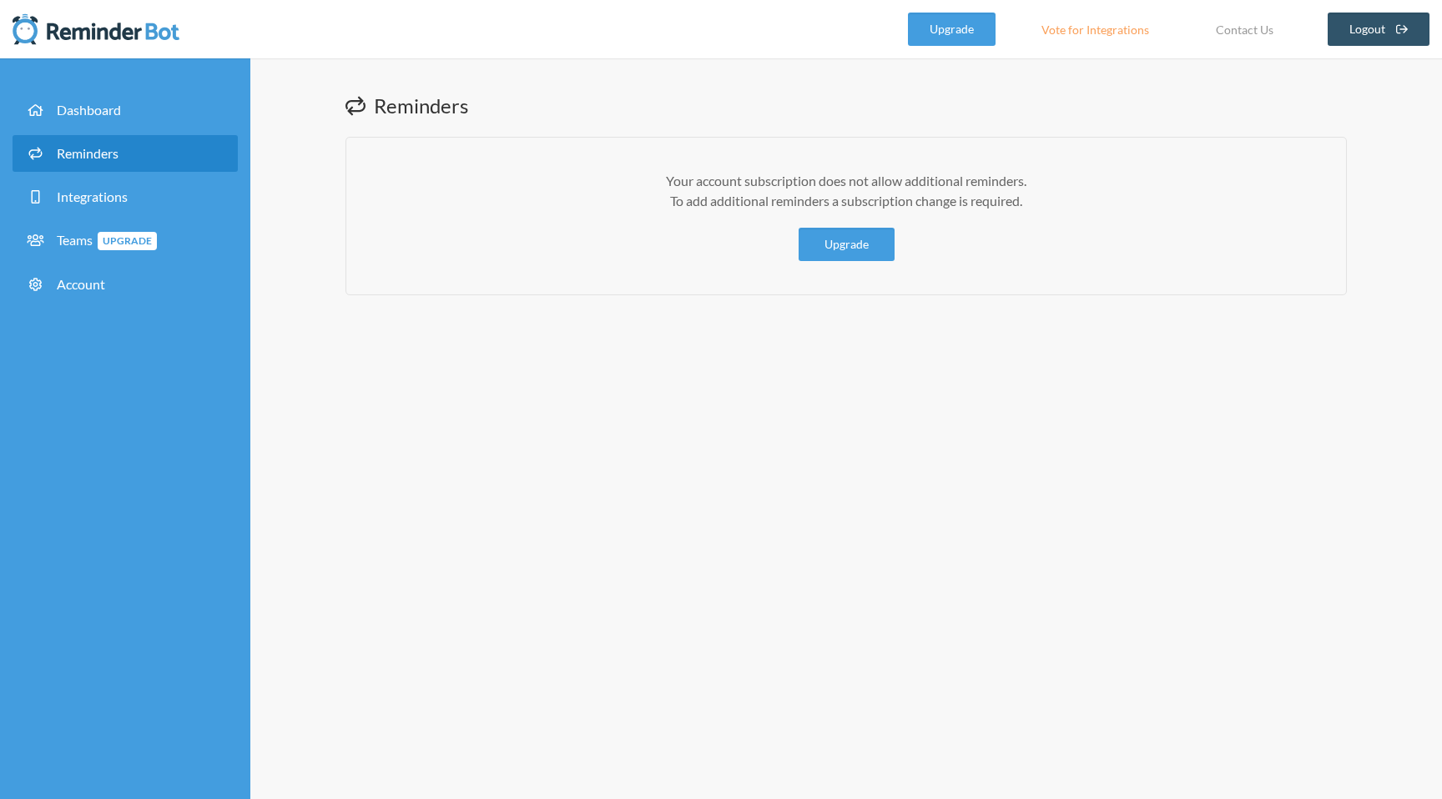
click at [689, 319] on div "Reminders Your account subscription does not allow additional reminders. To add…" at bounding box center [845, 428] width 1191 height 741
drag, startPoint x: 311, startPoint y: 36, endPoint x: 2, endPoint y: 17, distance: 310.1
click at [0, 17] on nav ".uk-navbar-toggle-animate svg>[class*="line-"]{transition:0.2s ease-in-out;tran…" at bounding box center [721, 29] width 1442 height 58
click at [682, 584] on div "Reminders Your account subscription does not allow additional reminders. To add…" at bounding box center [845, 428] width 1191 height 741
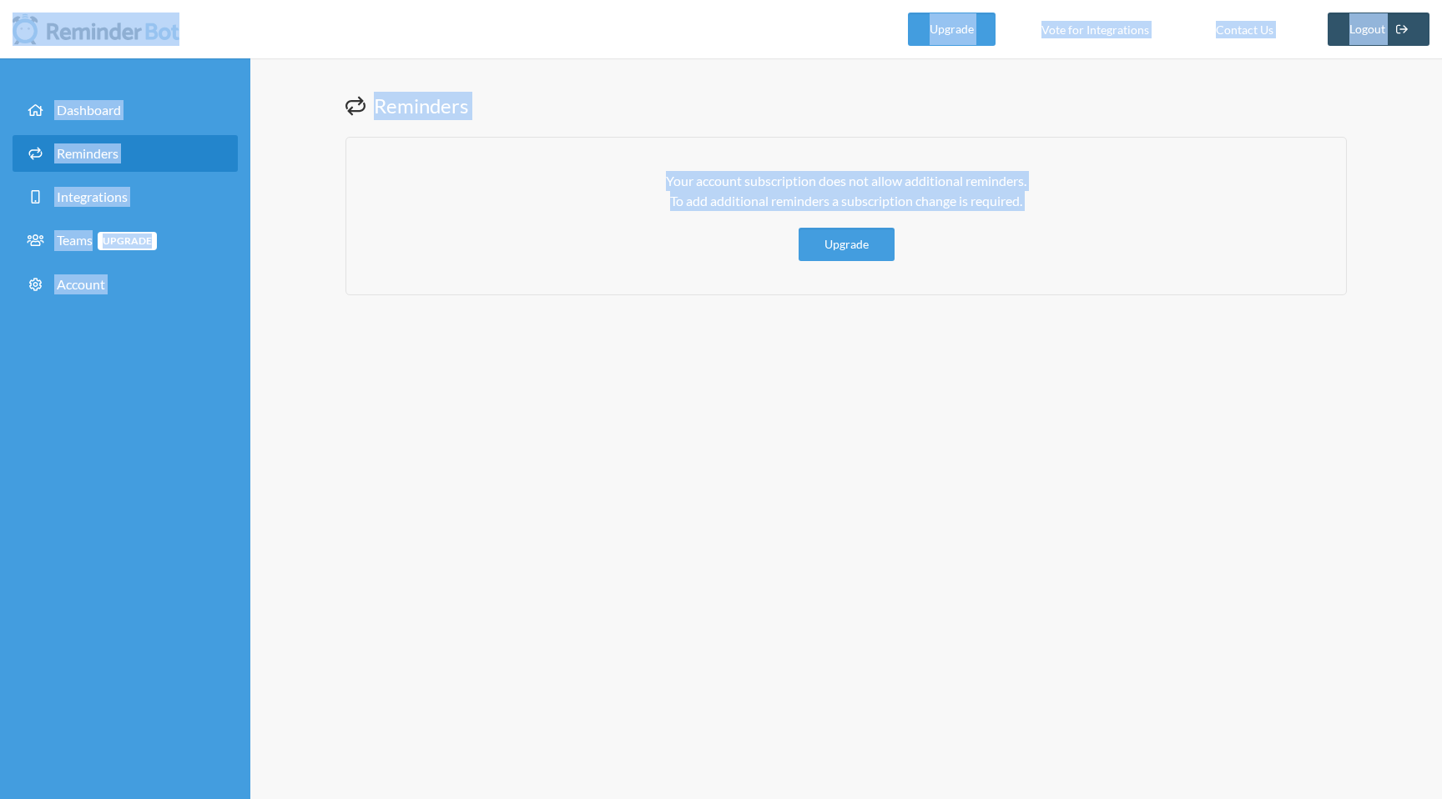
drag, startPoint x: 234, startPoint y: 41, endPoint x: 263, endPoint y: 238, distance: 198.9
click at [263, 238] on div ".uk-navbar-toggle-animate svg>[class*="line-"]{transition:0.2s ease-in-out;tran…" at bounding box center [721, 399] width 1442 height 799
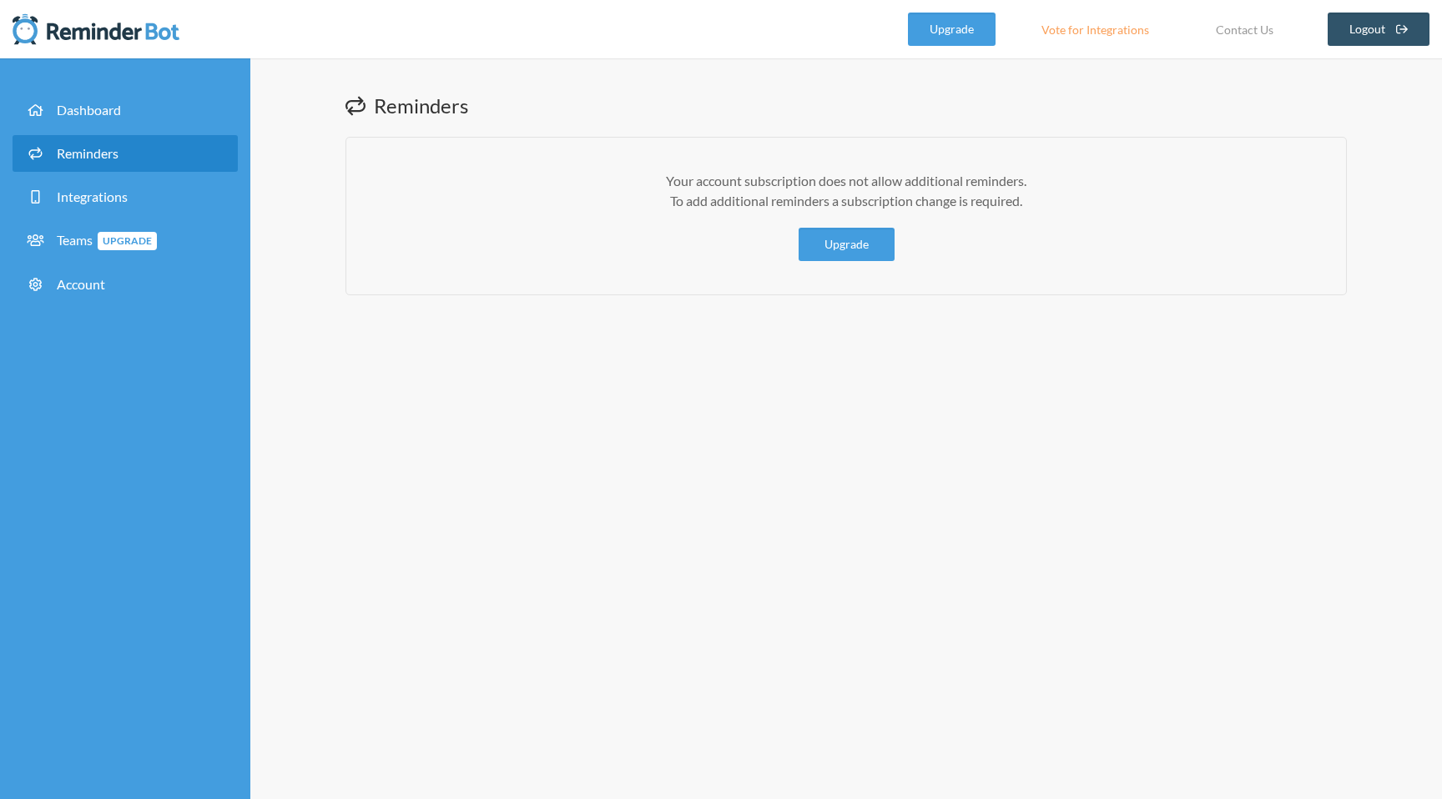
click at [433, 392] on div "Reminders Your account subscription does not allow additional reminders. To add…" at bounding box center [845, 428] width 1191 height 741
